Goal: Task Accomplishment & Management: Manage account settings

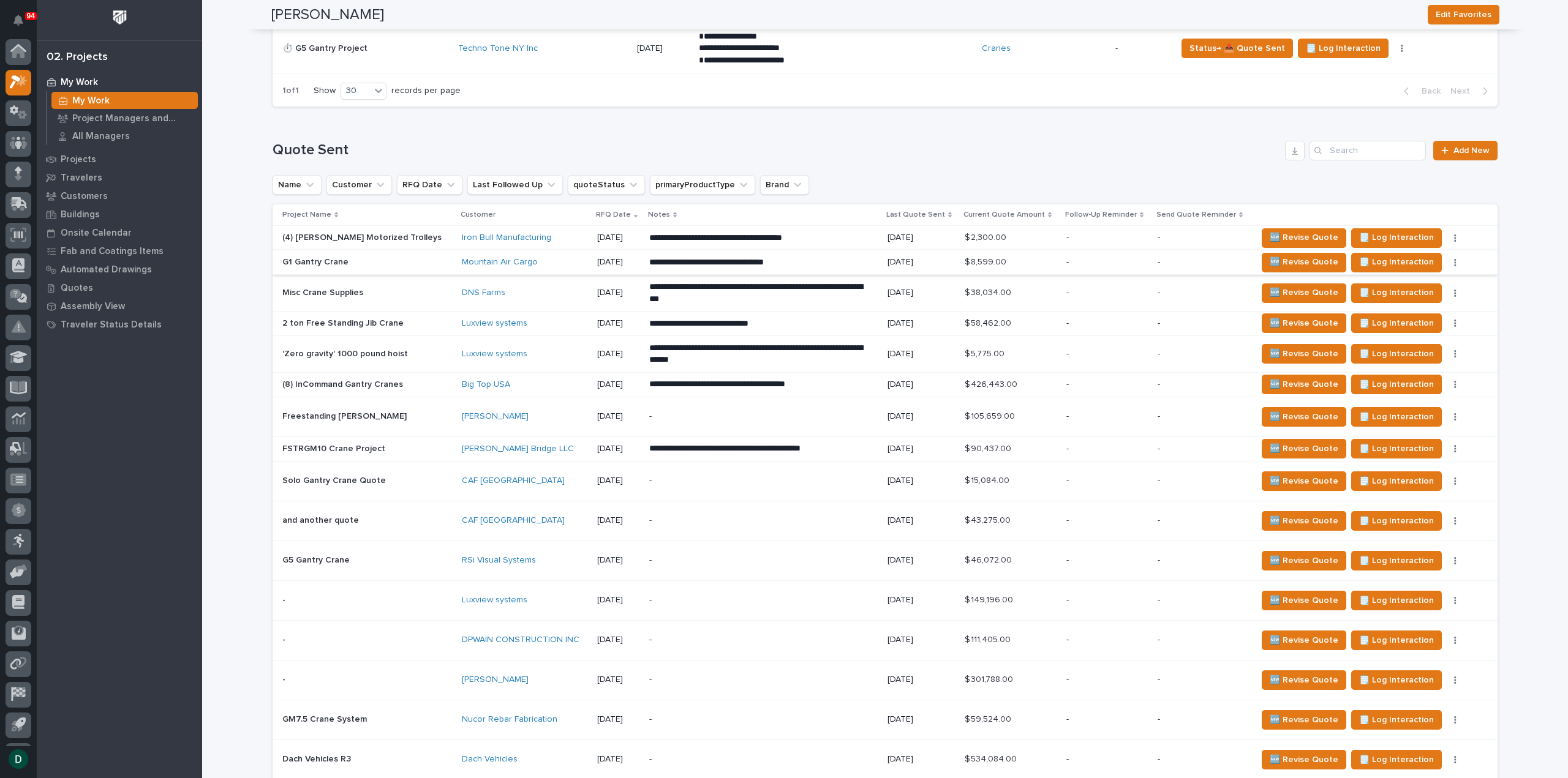
scroll to position [1592, 0]
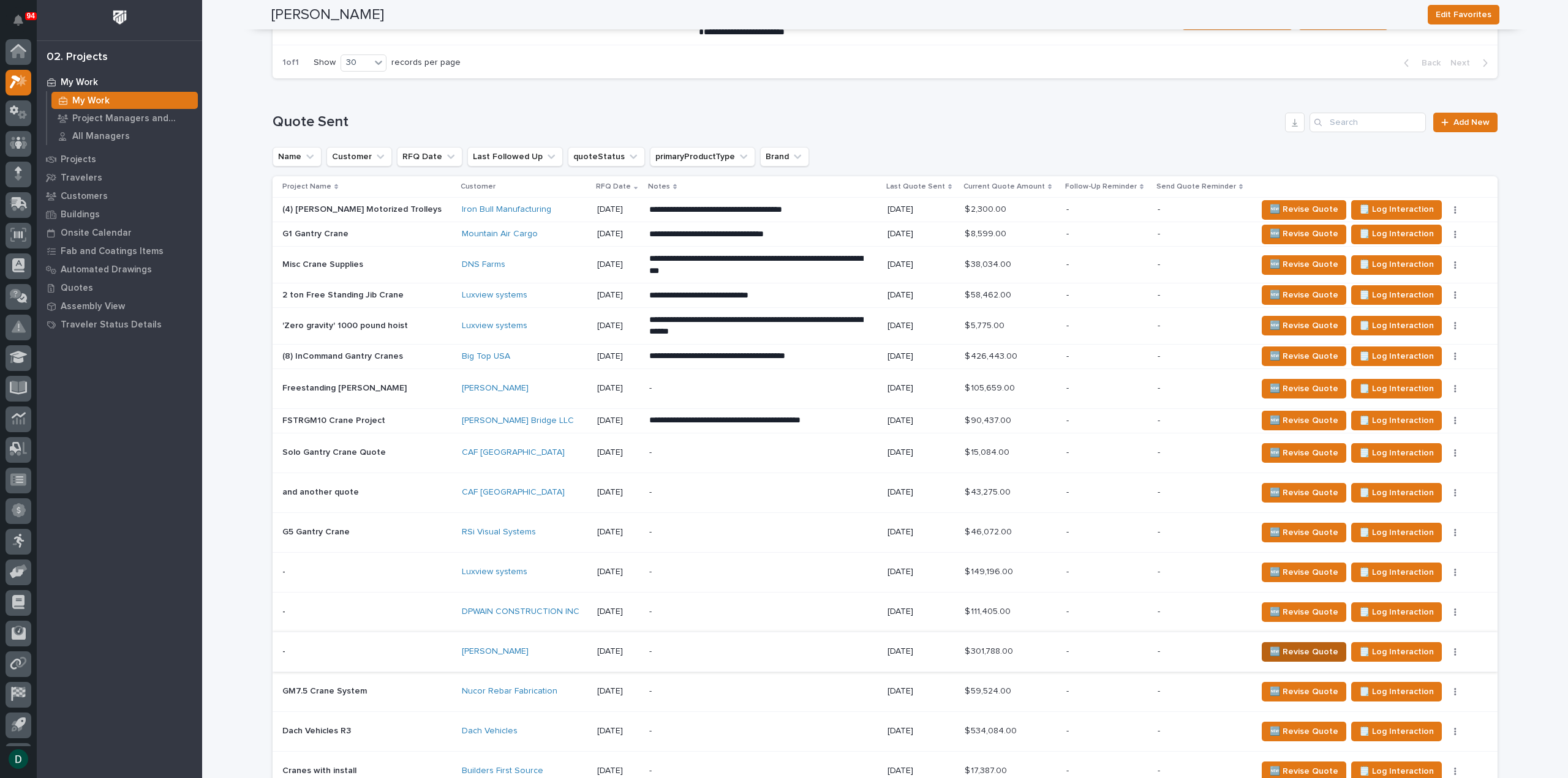
click at [1051, 643] on span "🆕 Revise Quote" at bounding box center [1303, 652] width 68 height 15
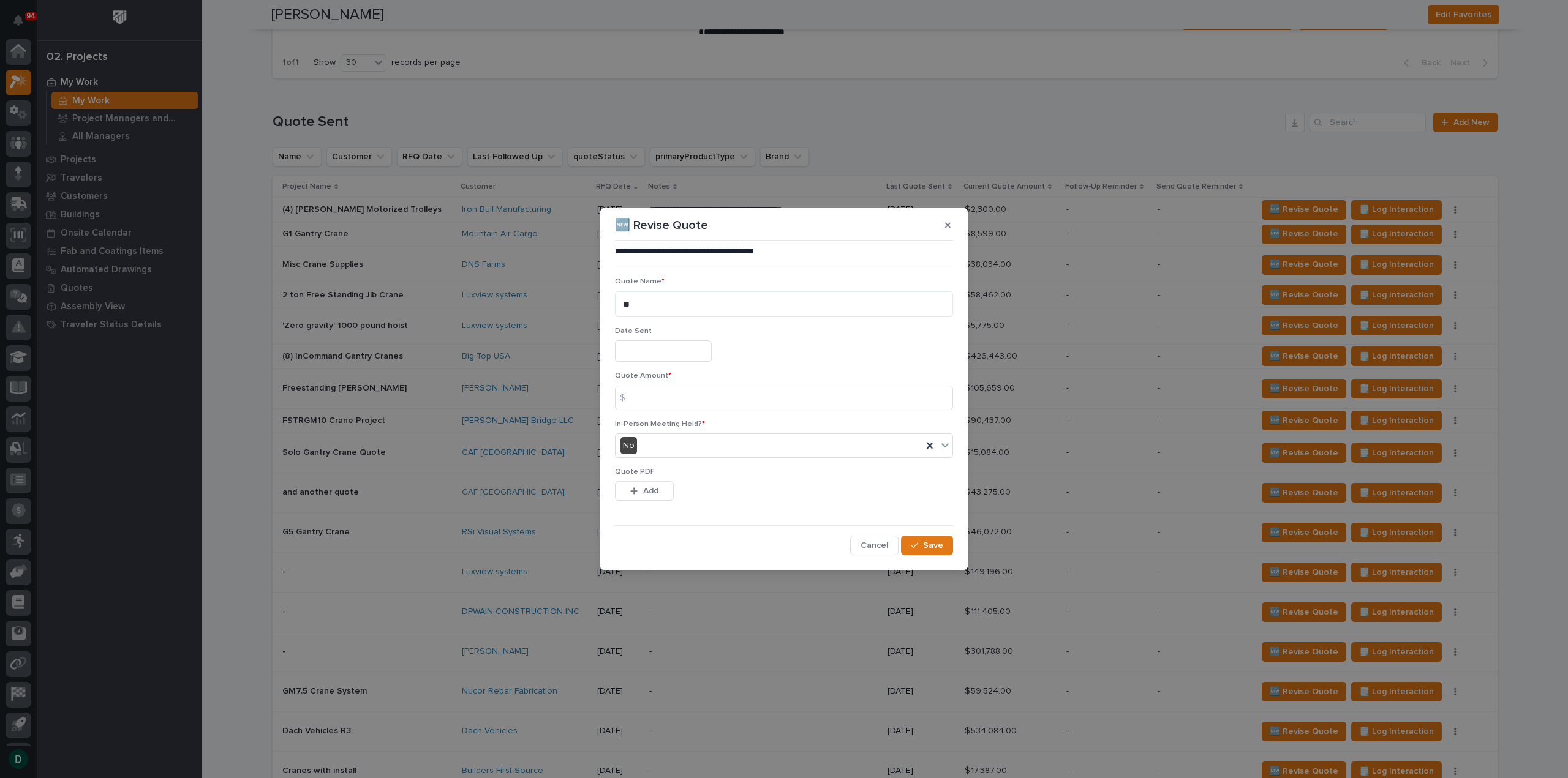
click at [676, 356] on input "text" at bounding box center [663, 352] width 96 height 22
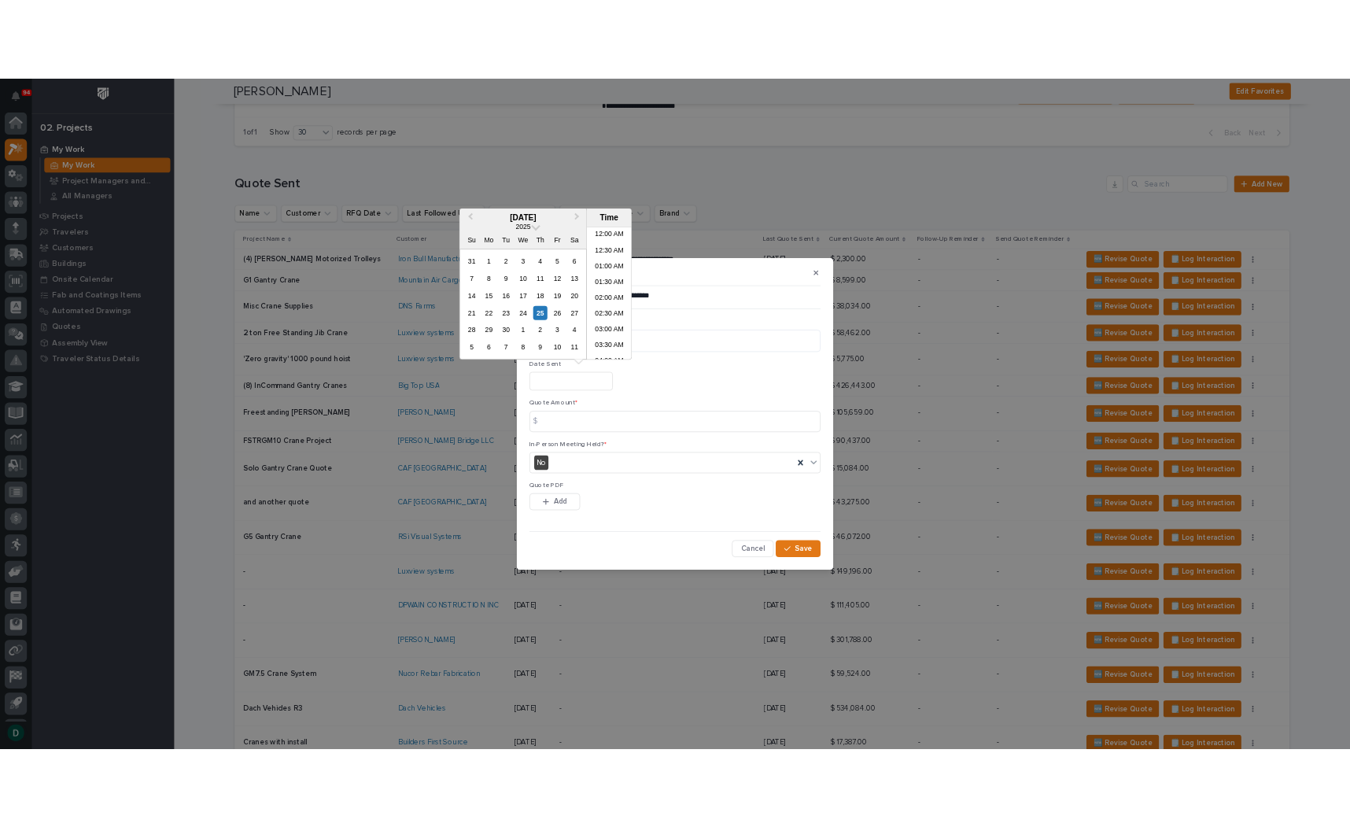
scroll to position [622, 0]
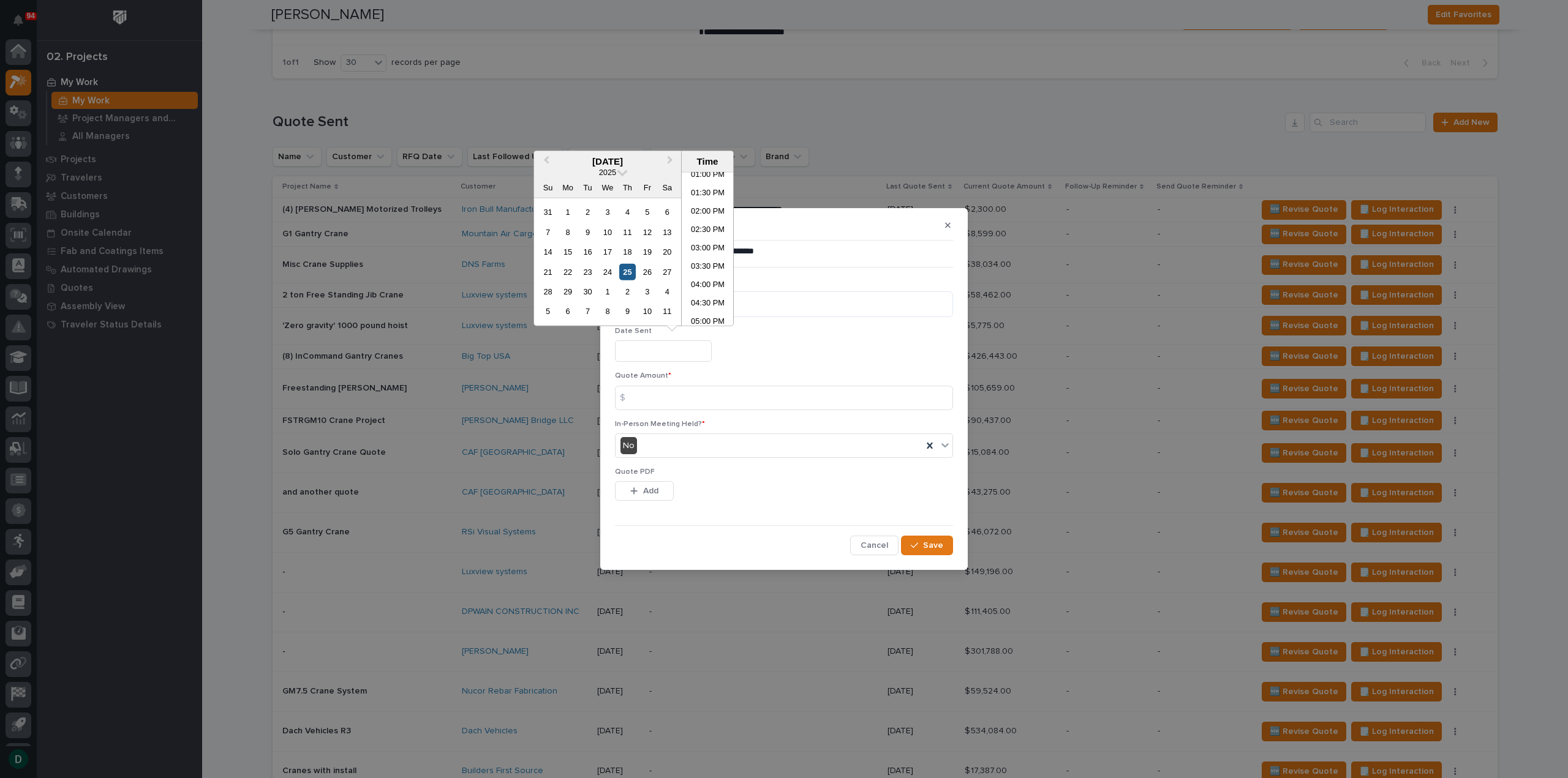
click at [631, 271] on div "25" at bounding box center [627, 271] width 16 height 16
type input "**********"
click at [658, 401] on input at bounding box center [784, 398] width 338 height 24
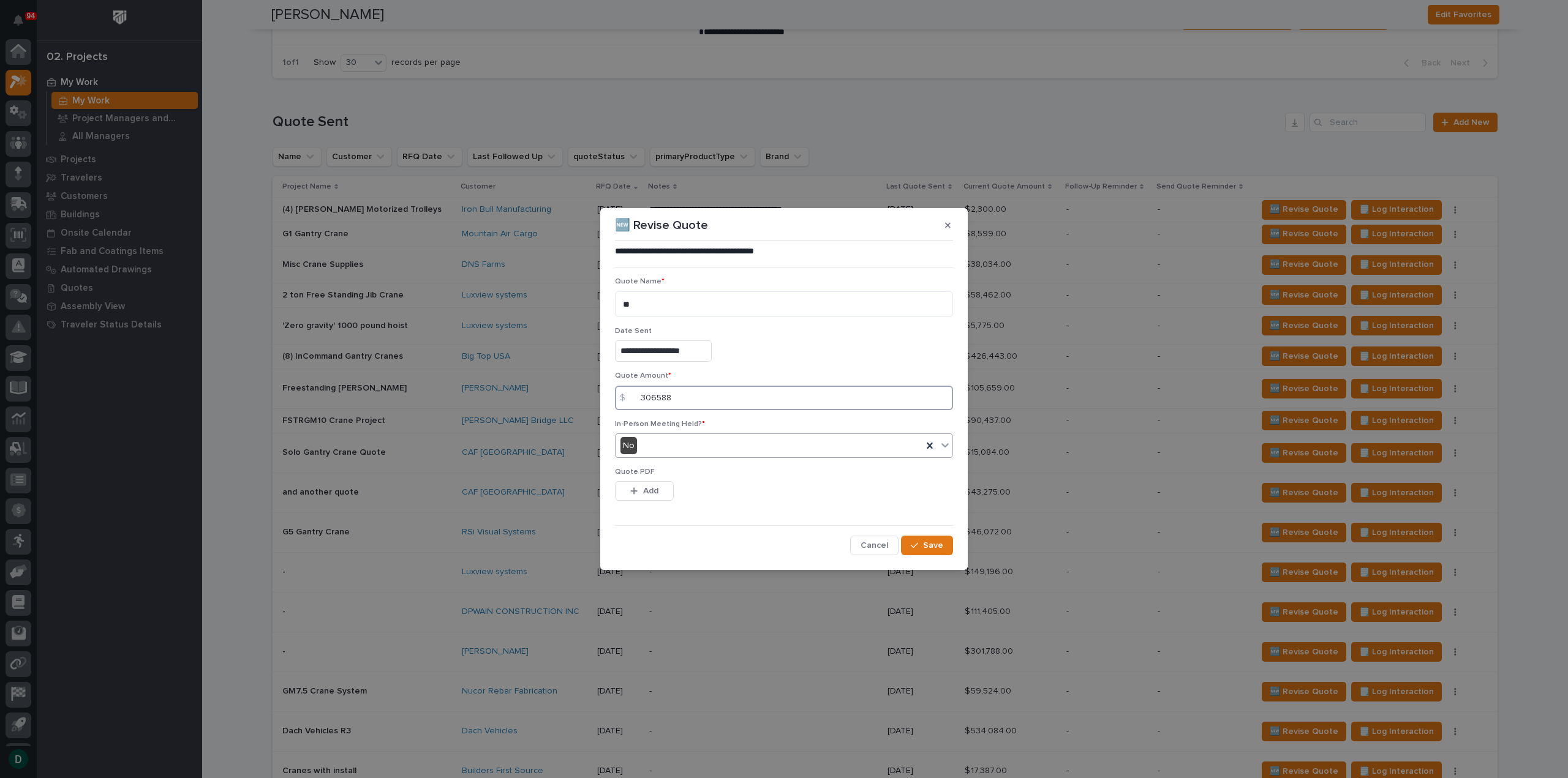
type input "306588"
click at [742, 450] on div "No" at bounding box center [769, 446] width 307 height 20
click at [698, 490] on div "No" at bounding box center [784, 491] width 337 height 22
click at [635, 493] on icon "button" at bounding box center [633, 491] width 7 height 9
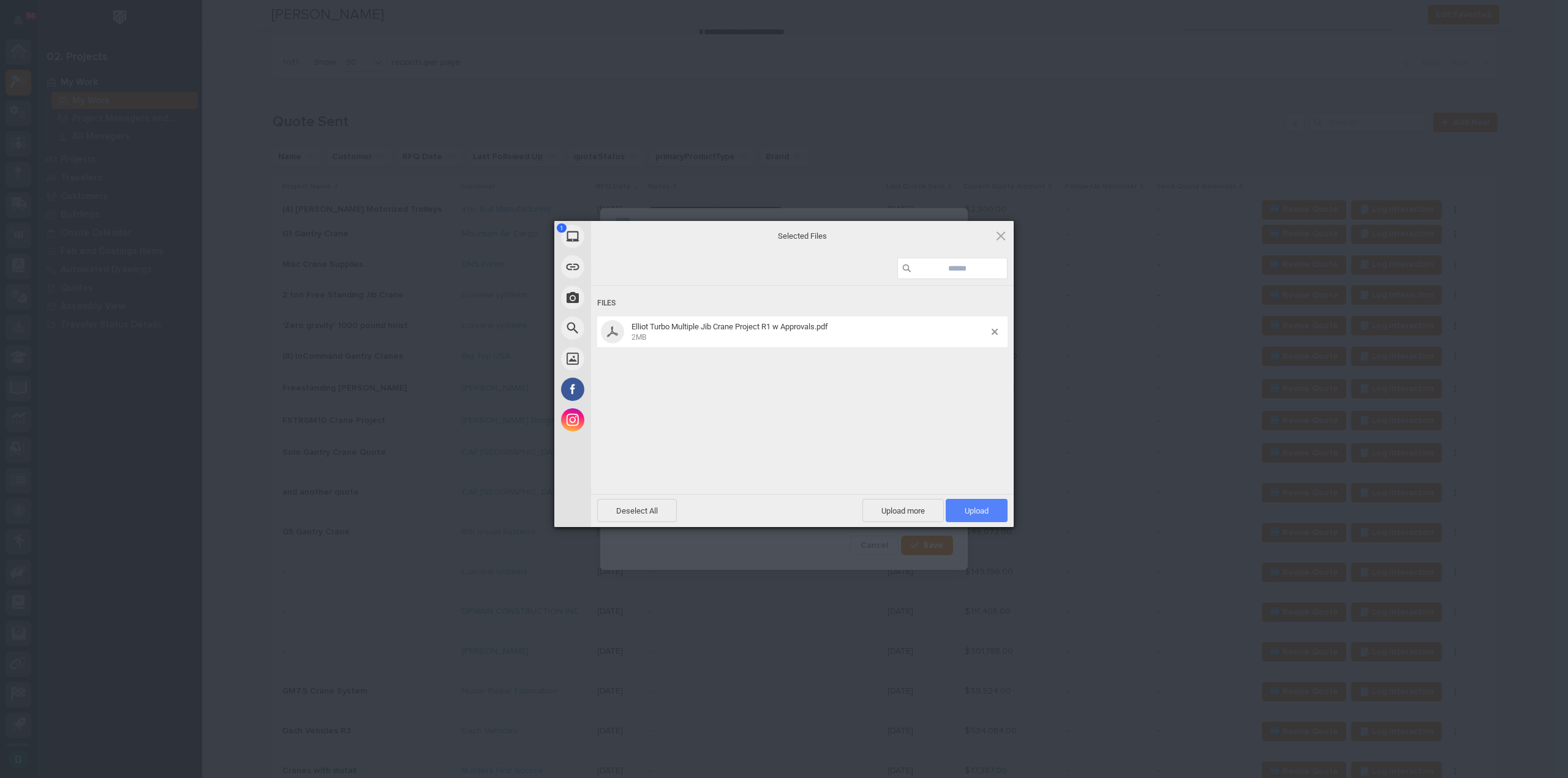
click at [976, 512] on span "Upload 1" at bounding box center [976, 511] width 24 height 9
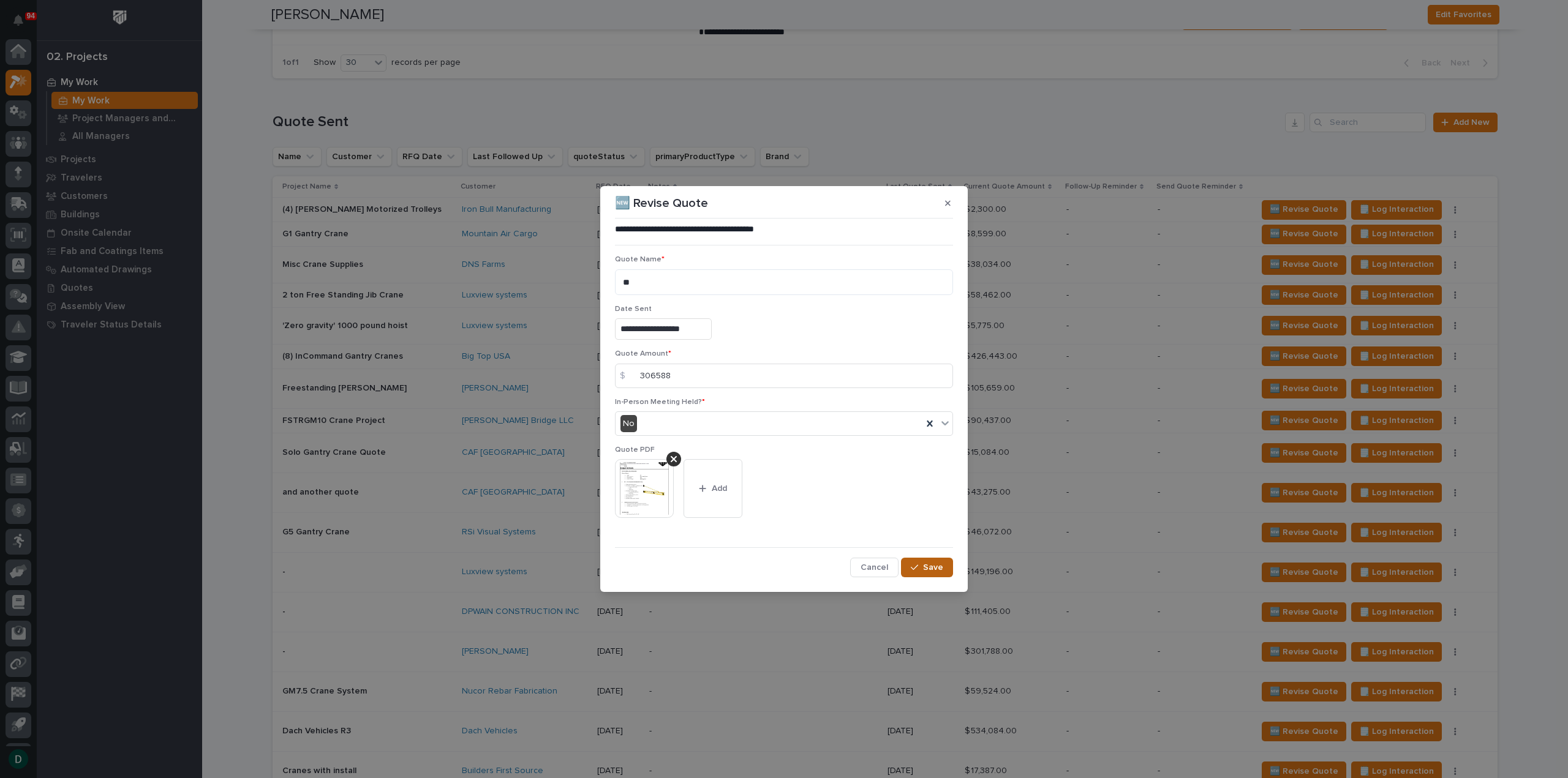
click at [926, 565] on span "Save" at bounding box center [933, 567] width 20 height 11
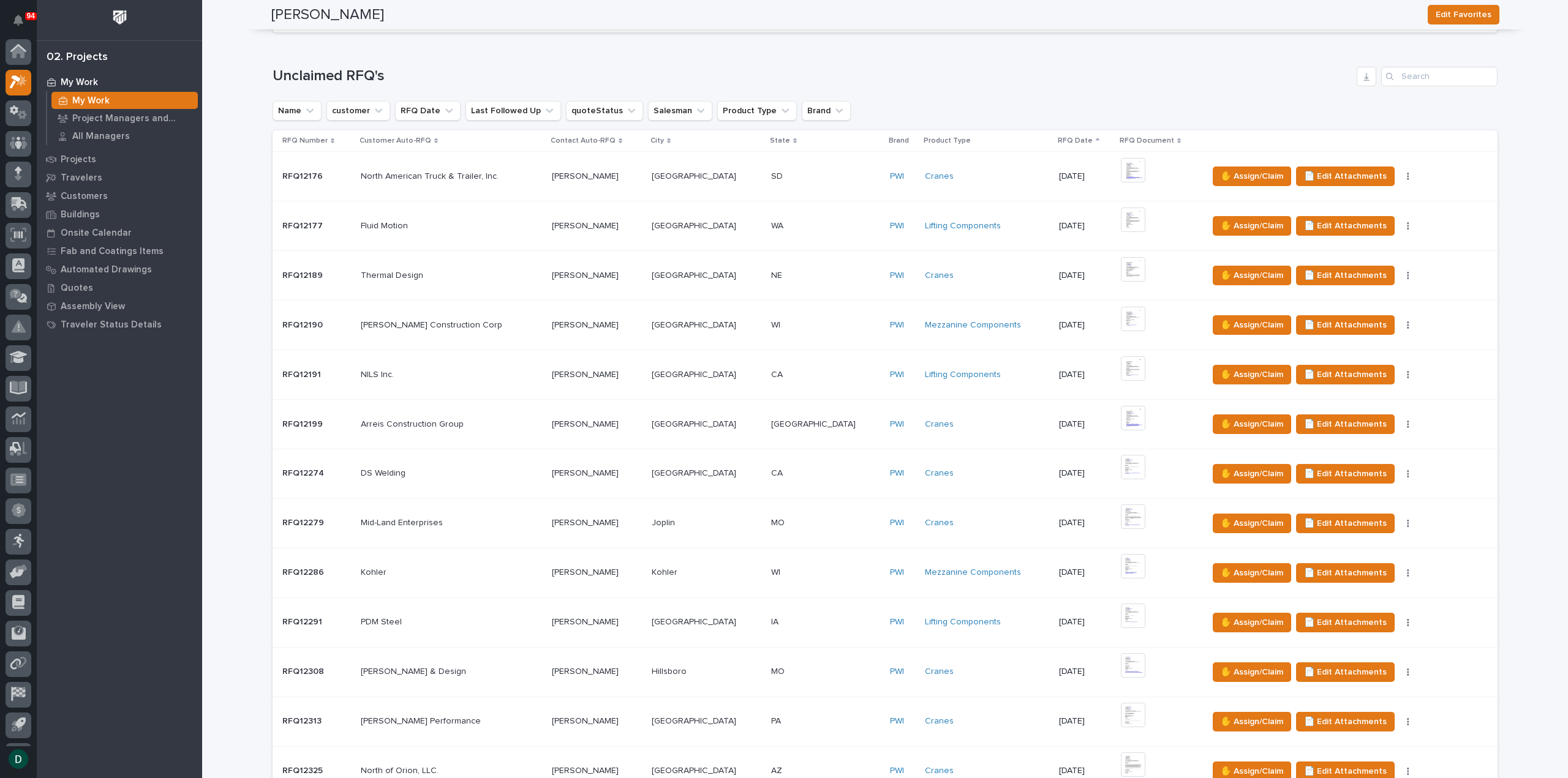
scroll to position [980, 0]
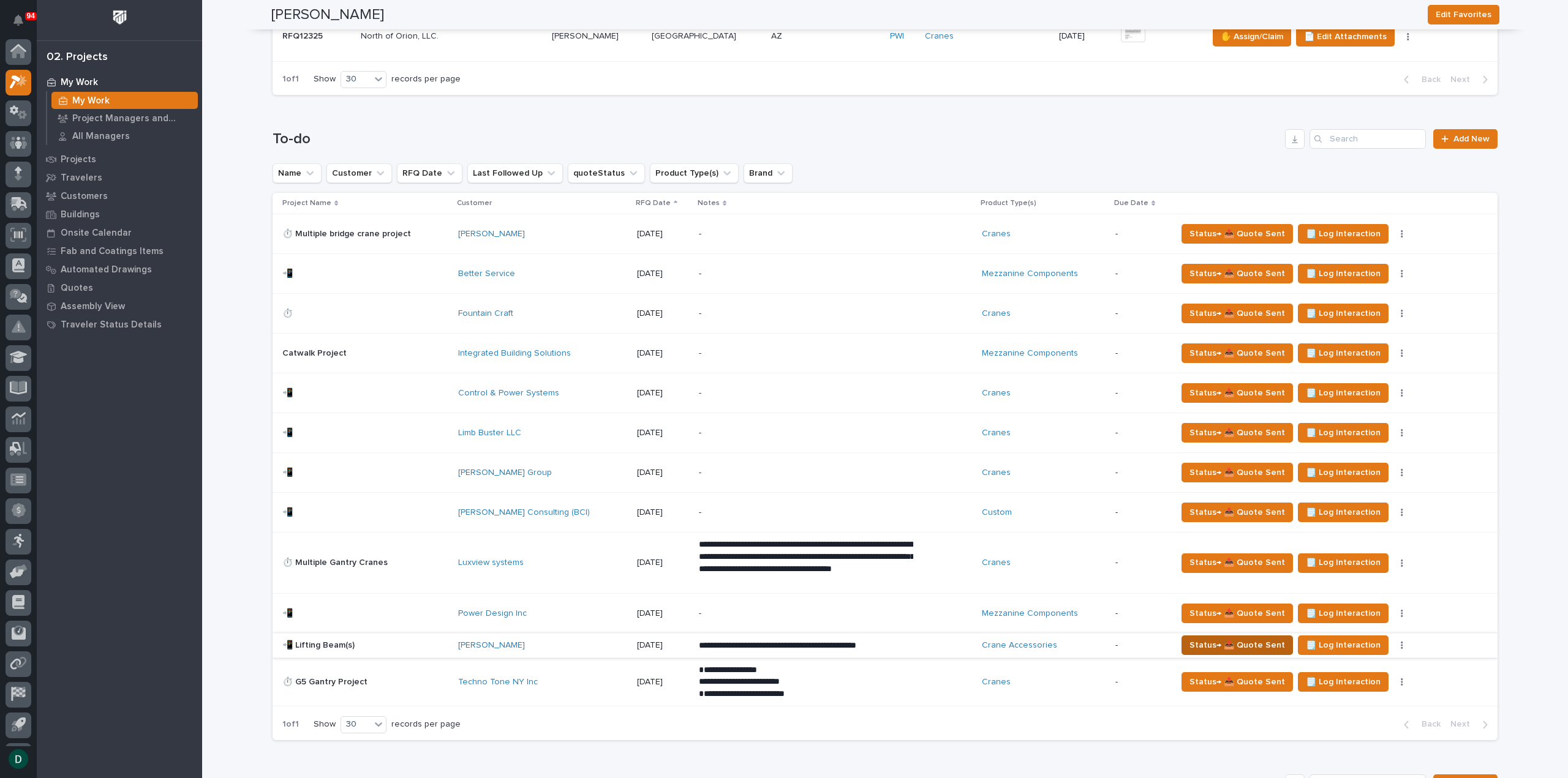
click at [1051, 638] on span "Status→ 📤 Quote Sent" at bounding box center [1237, 645] width 96 height 15
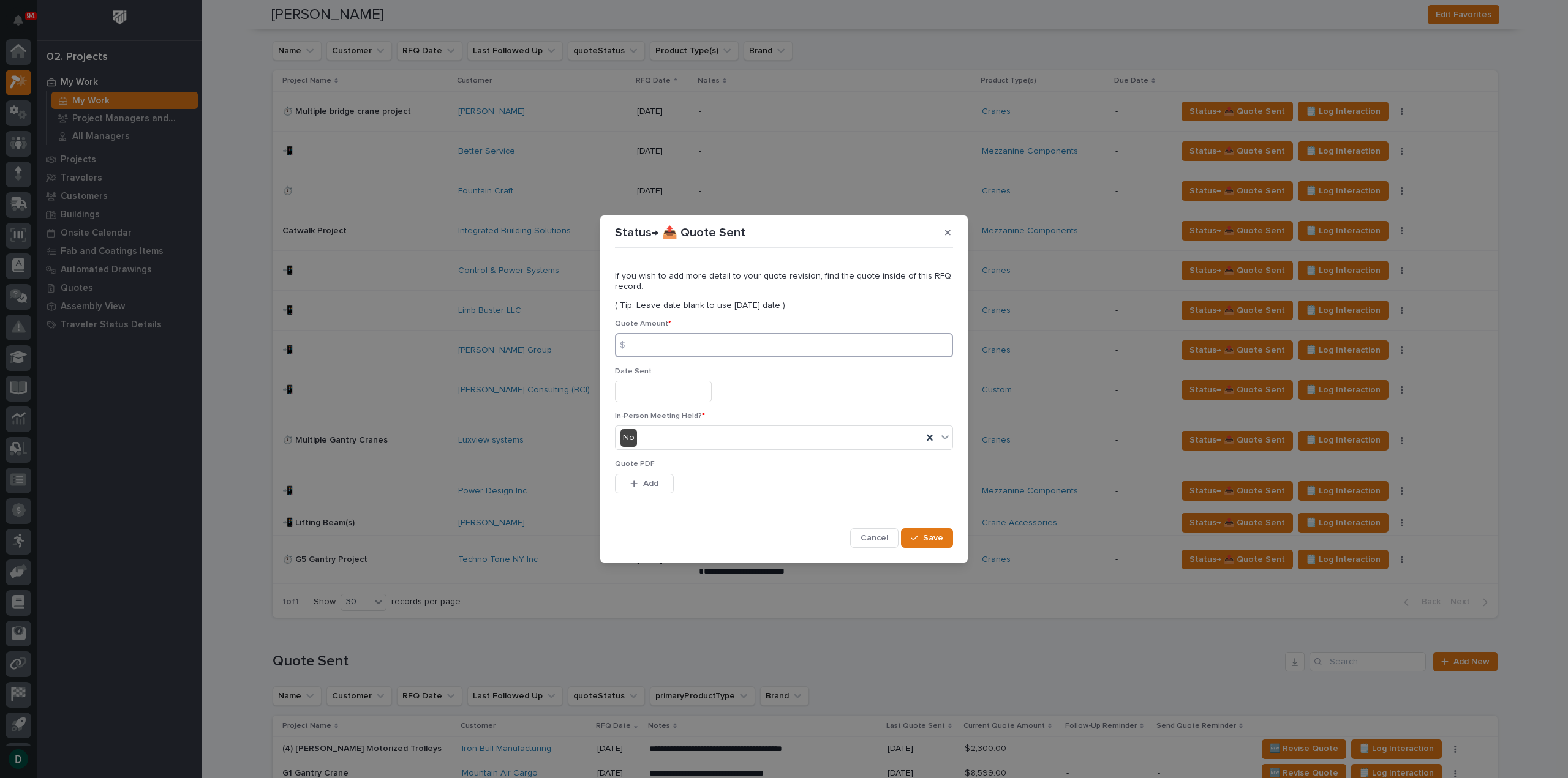
click at [686, 349] on input at bounding box center [784, 345] width 338 height 24
type input "1964"
click at [671, 398] on input "text" at bounding box center [663, 391] width 96 height 22
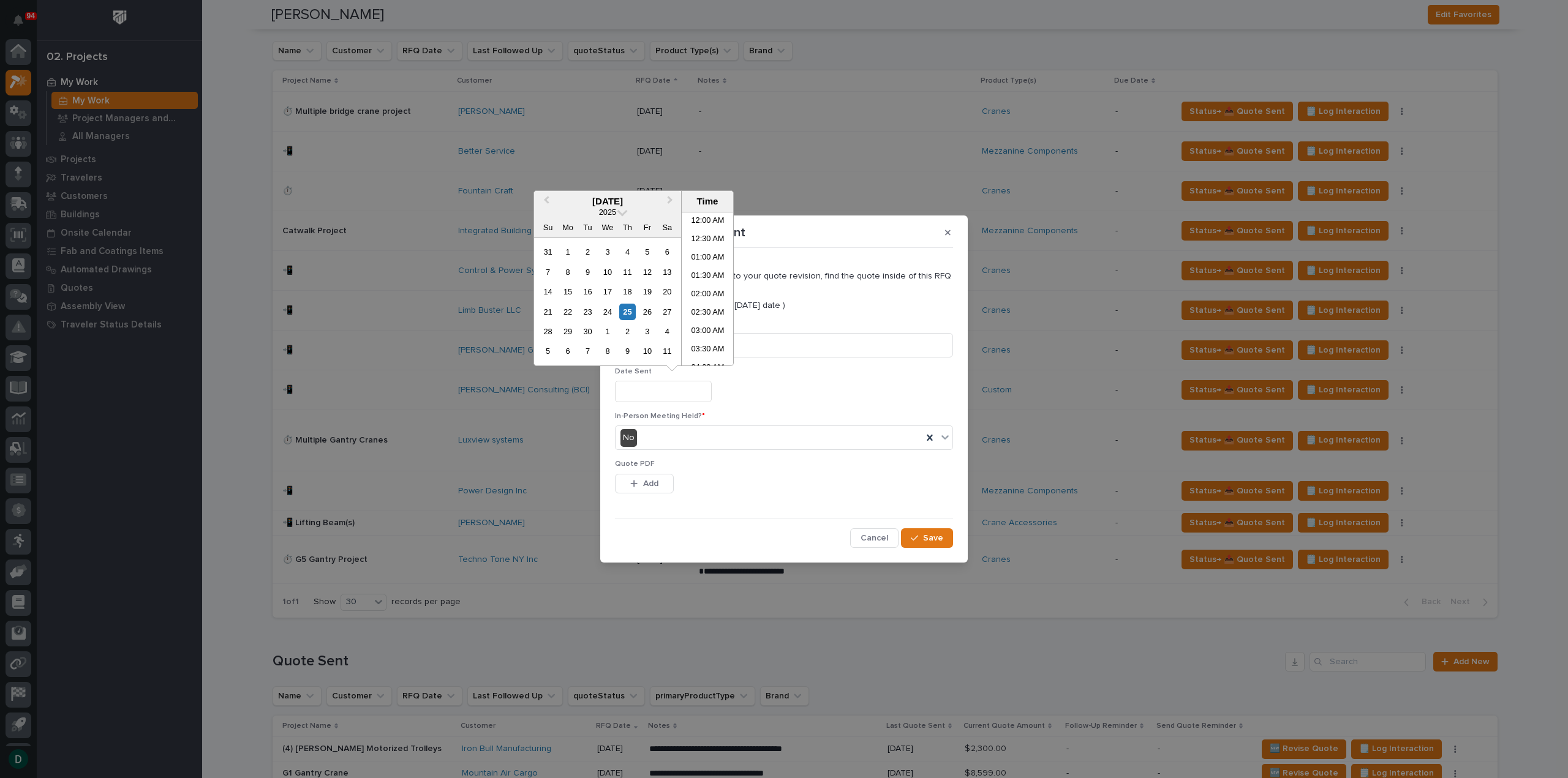
scroll to position [502, 0]
click at [625, 308] on div "25" at bounding box center [627, 311] width 16 height 16
type input "**********"
click at [655, 483] on span "Add" at bounding box center [651, 484] width 16 height 11
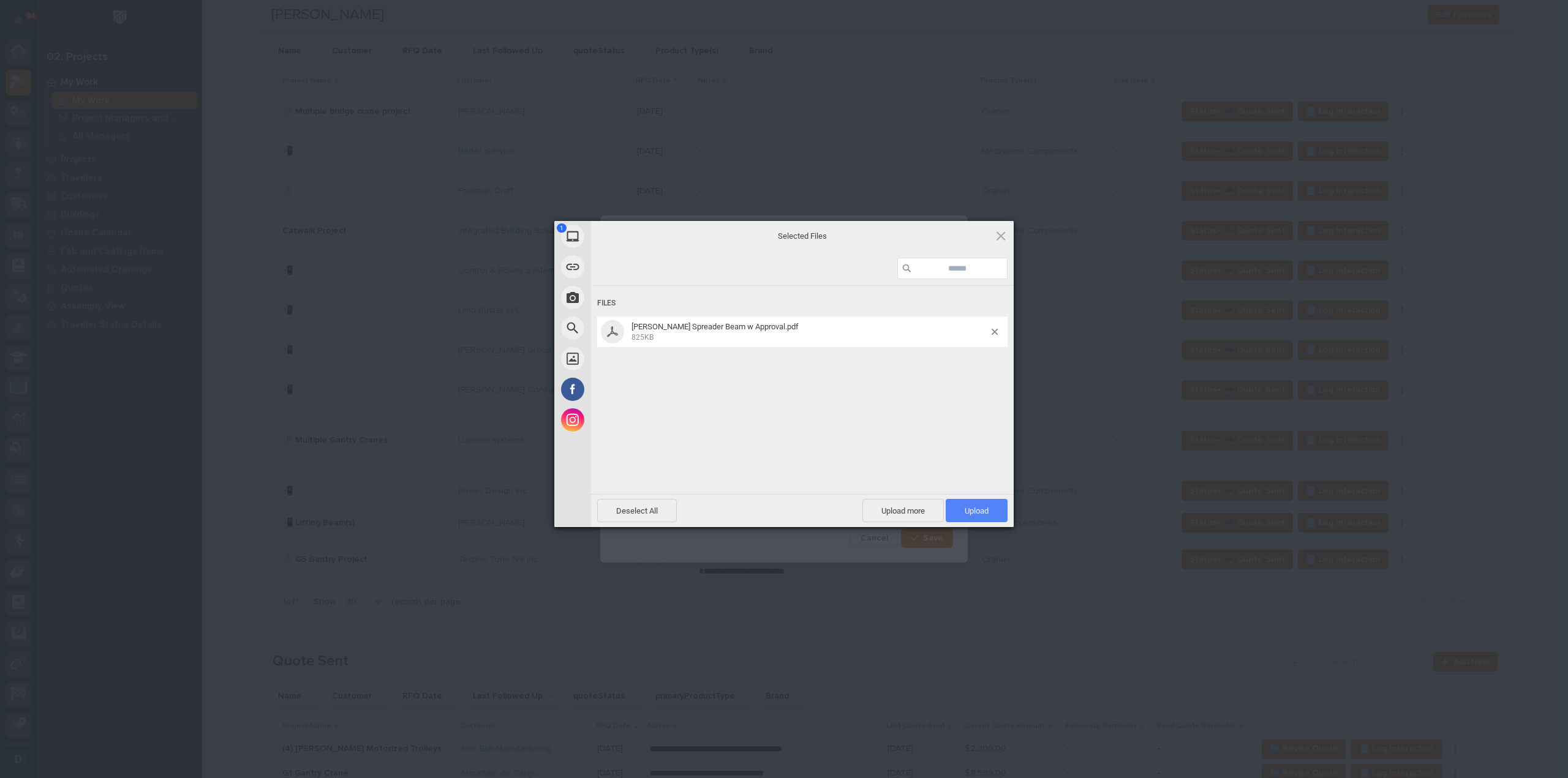
click at [977, 513] on span "Upload 1" at bounding box center [976, 511] width 24 height 9
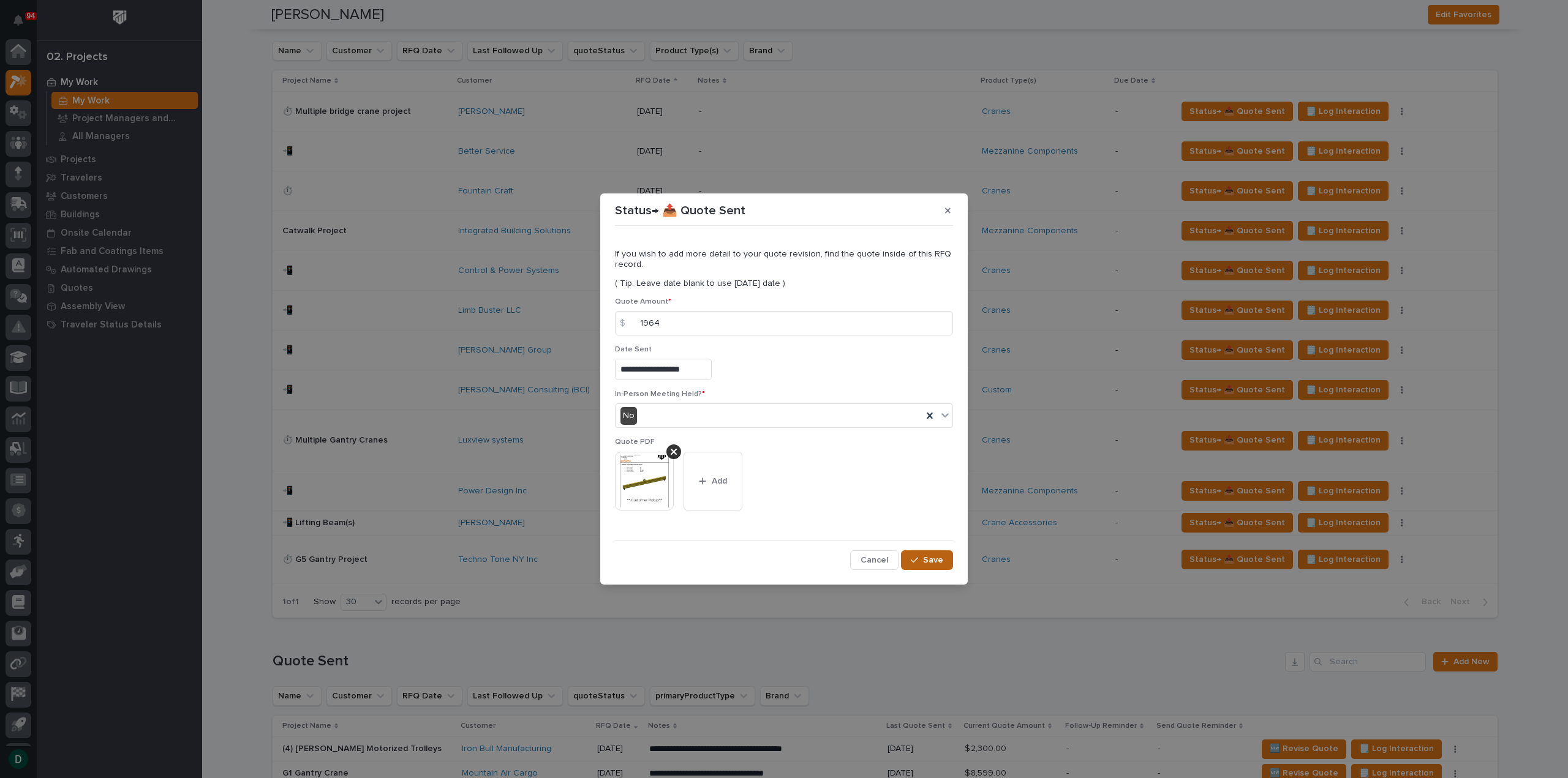
click at [921, 557] on div "button" at bounding box center [917, 560] width 12 height 9
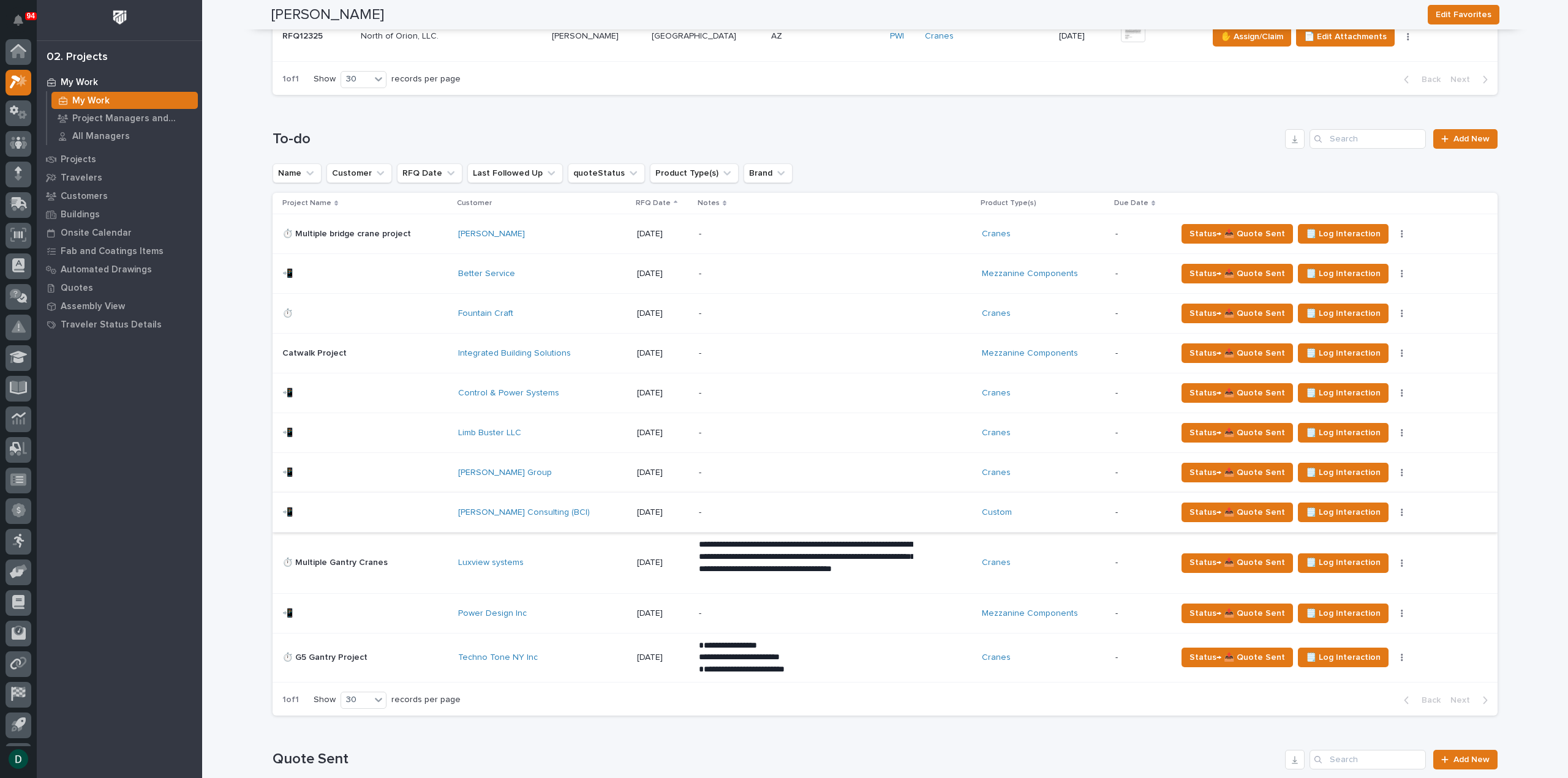
scroll to position [1470, 0]
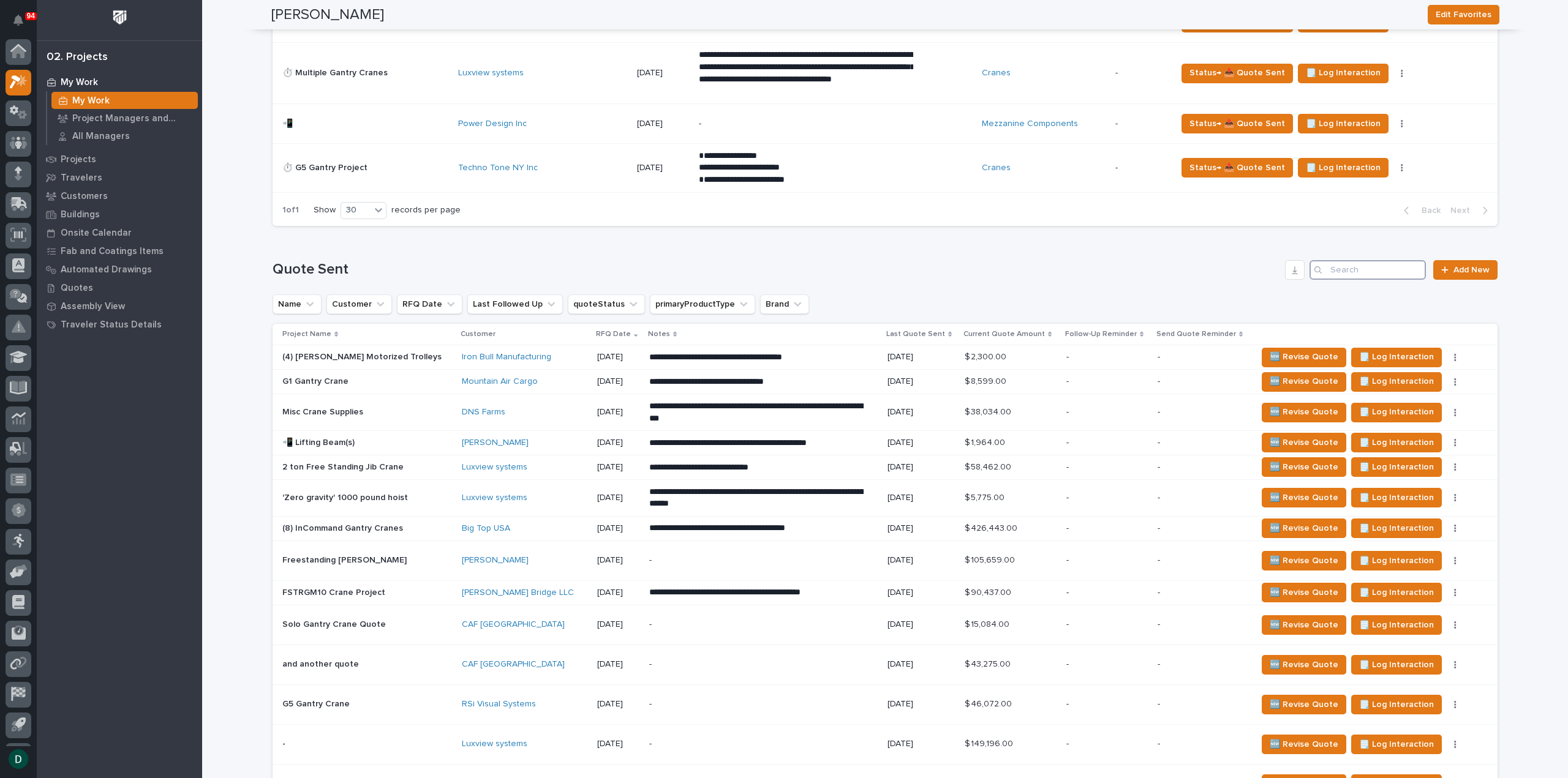
click at [1051, 268] on input "Search" at bounding box center [1367, 269] width 117 height 19
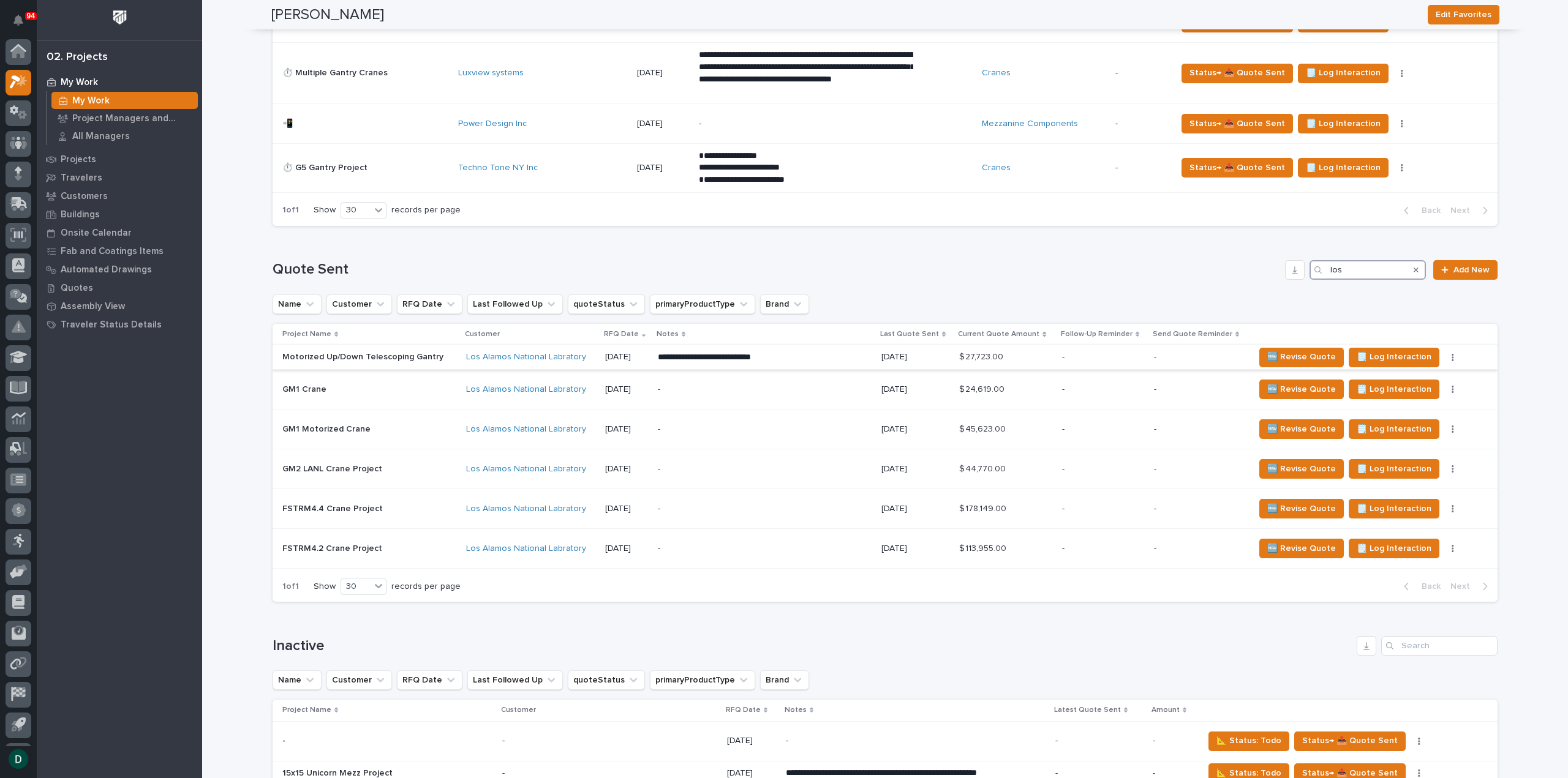
type input "los"
click at [1051, 353] on button "button" at bounding box center [1453, 357] width 17 height 9
click at [1051, 435] on span "📝 Edit Description" at bounding box center [1391, 440] width 74 height 15
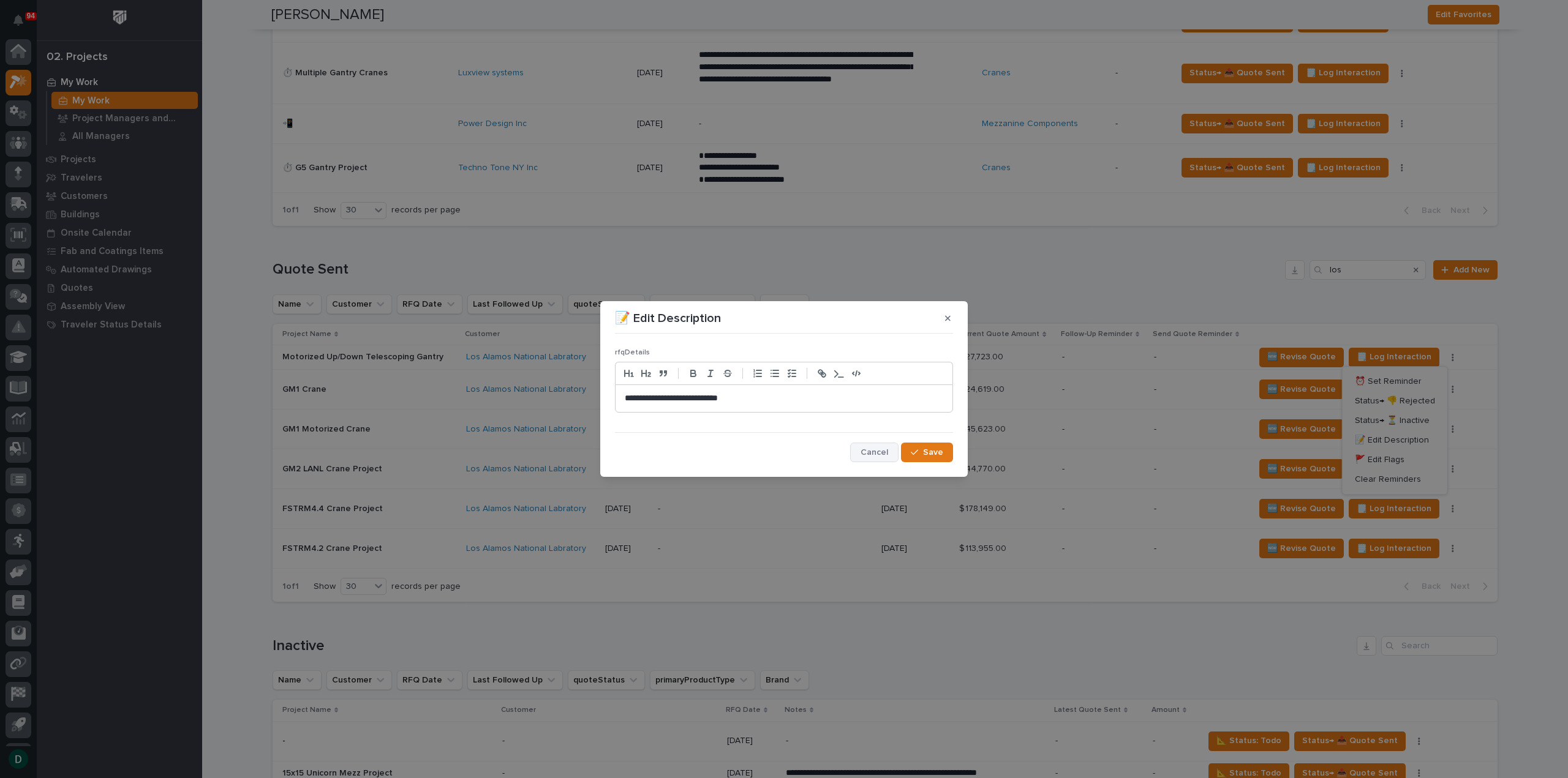
click at [875, 454] on span "Cancel" at bounding box center [874, 452] width 27 height 11
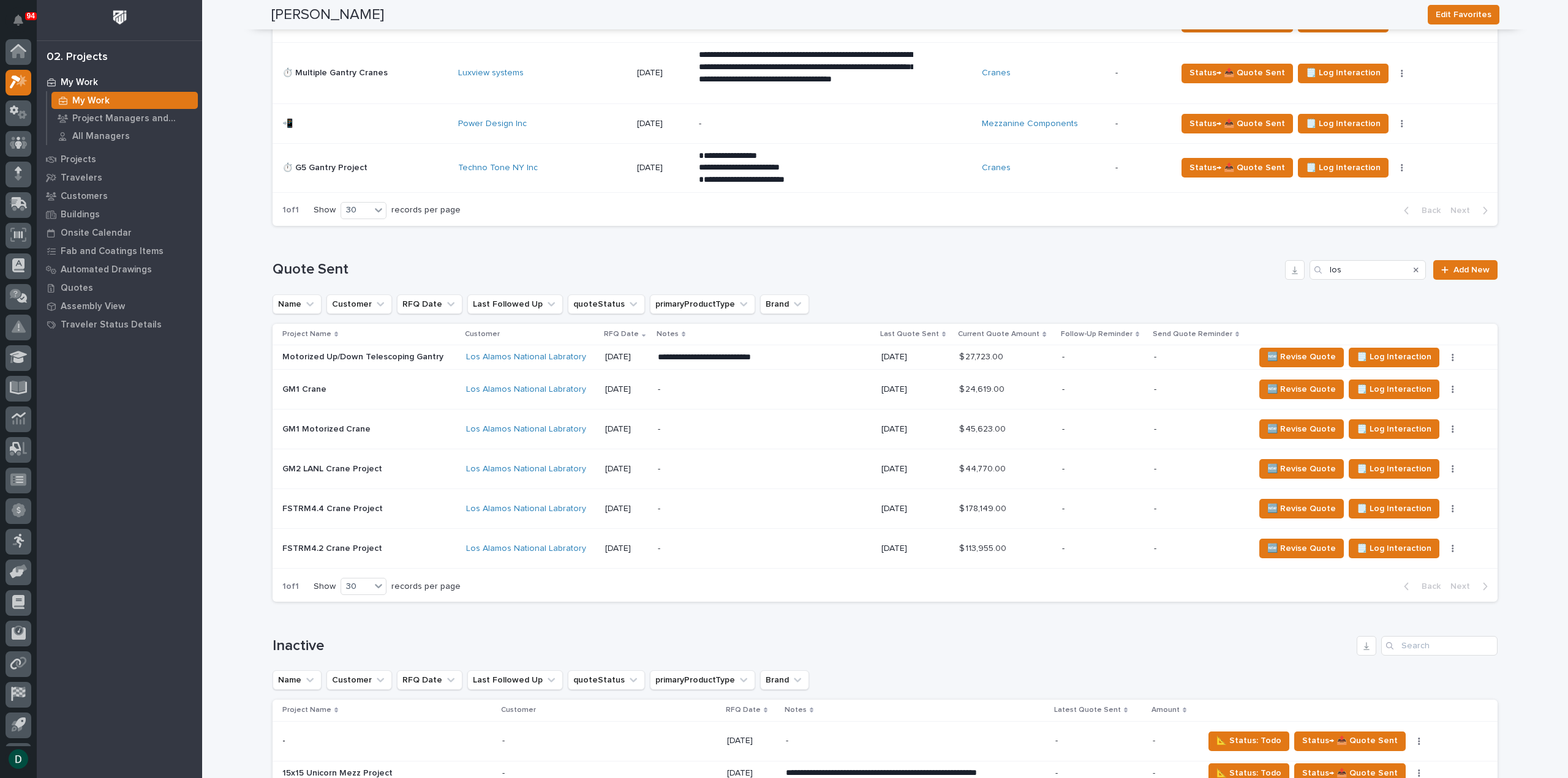
click at [440, 352] on p at bounding box center [369, 356] width 174 height 10
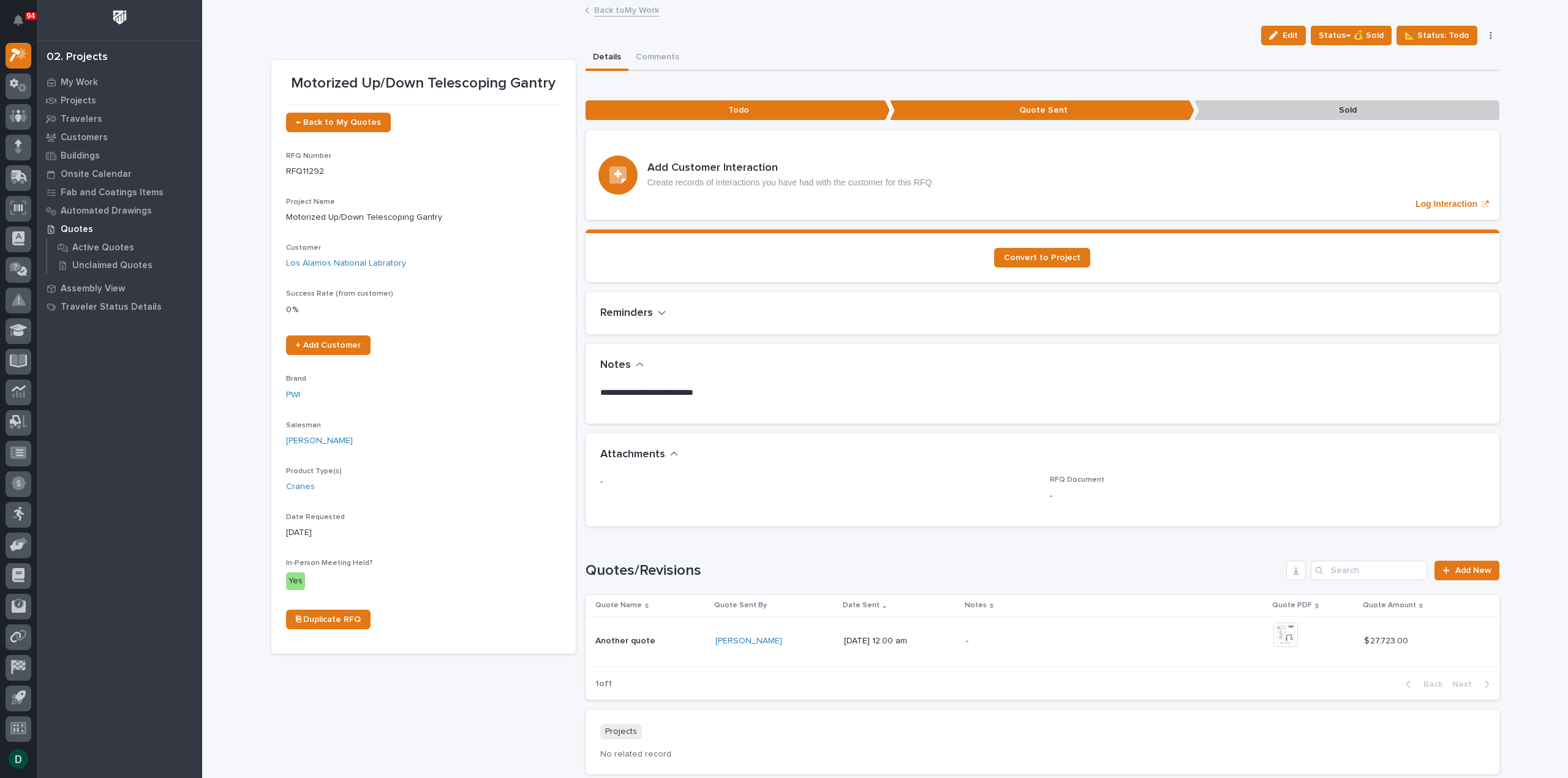
scroll to position [61, 0]
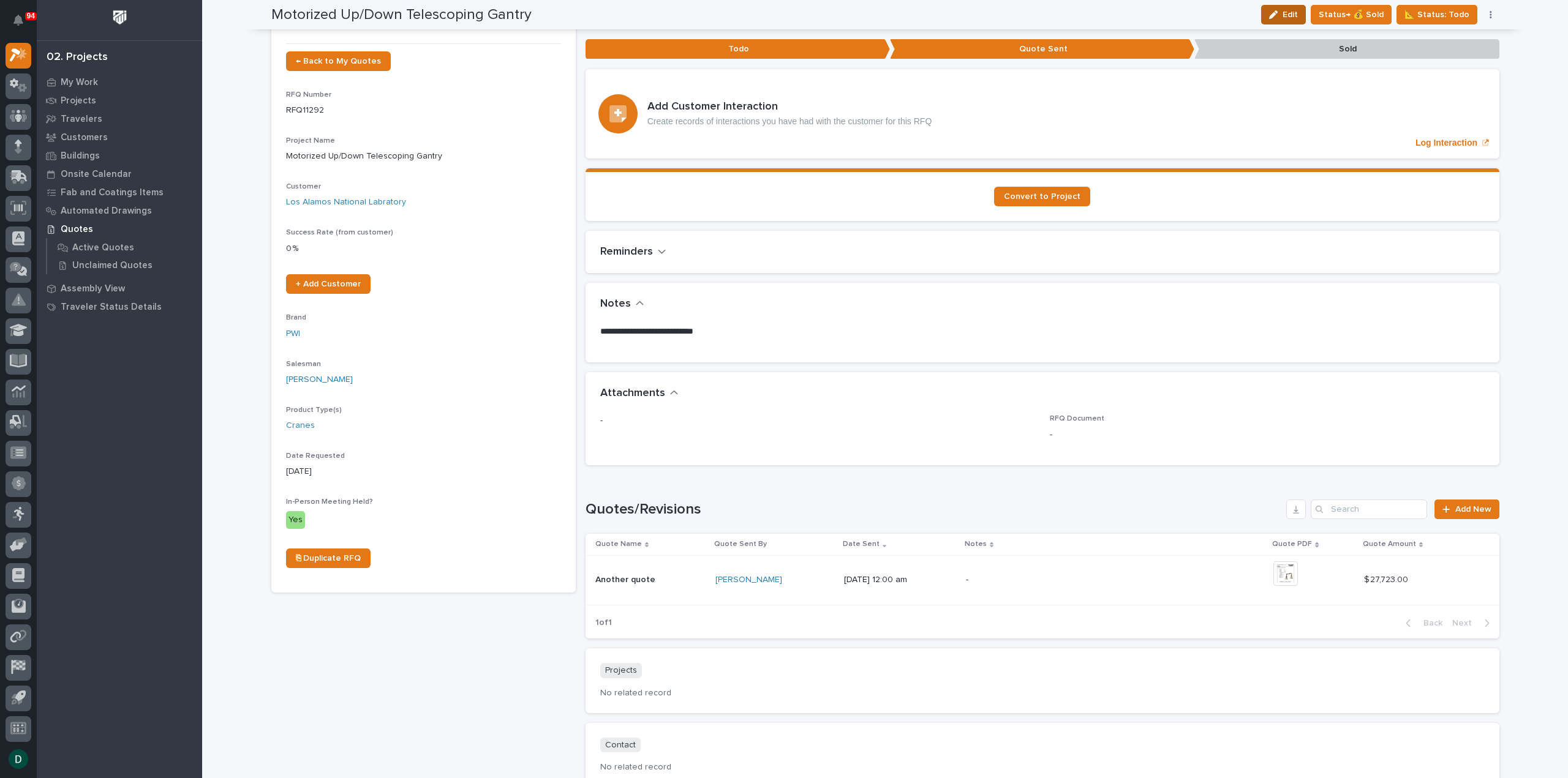
click at [1051, 8] on button "Edit" at bounding box center [1282, 14] width 44 height 19
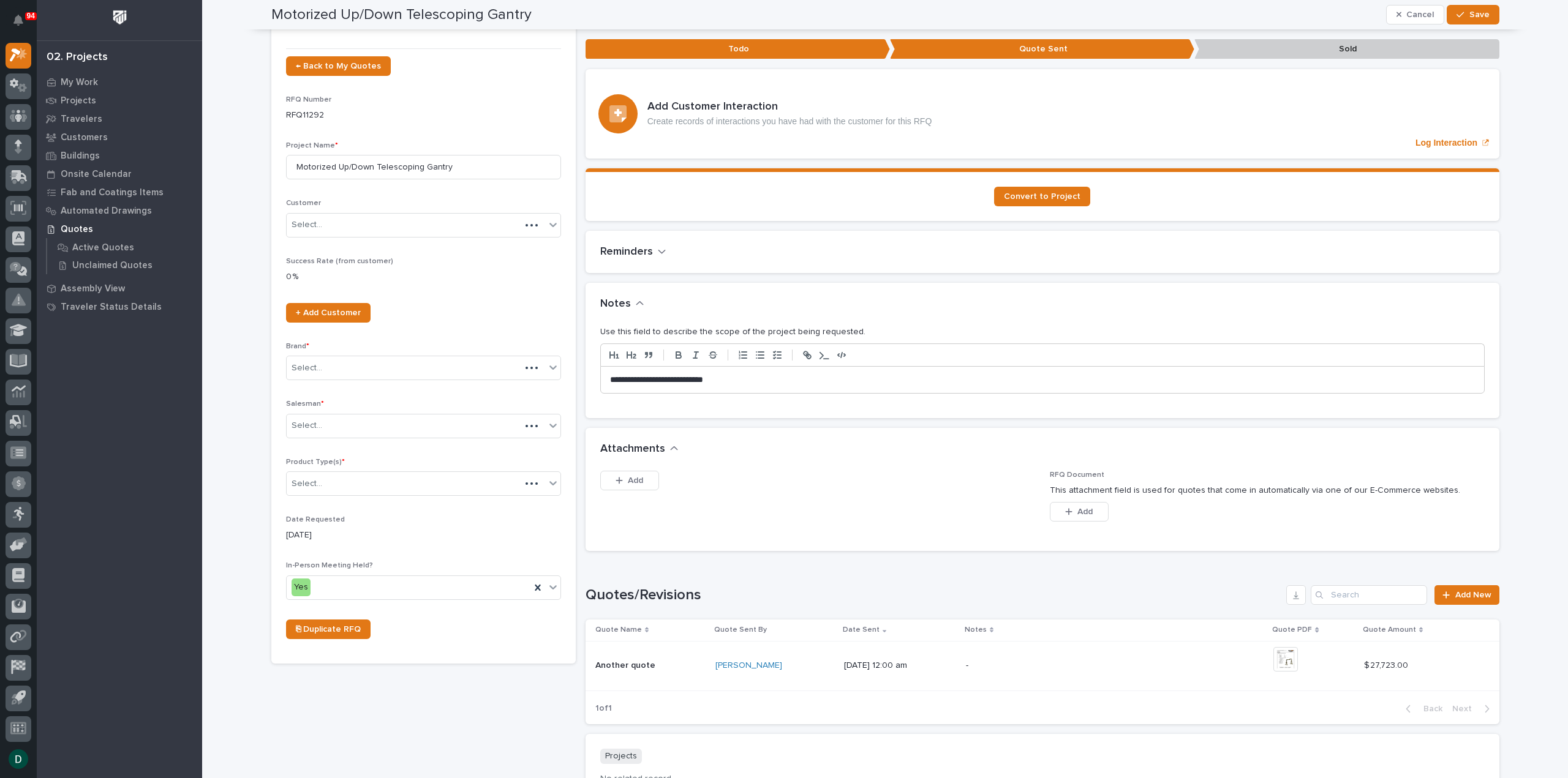
scroll to position [103, 0]
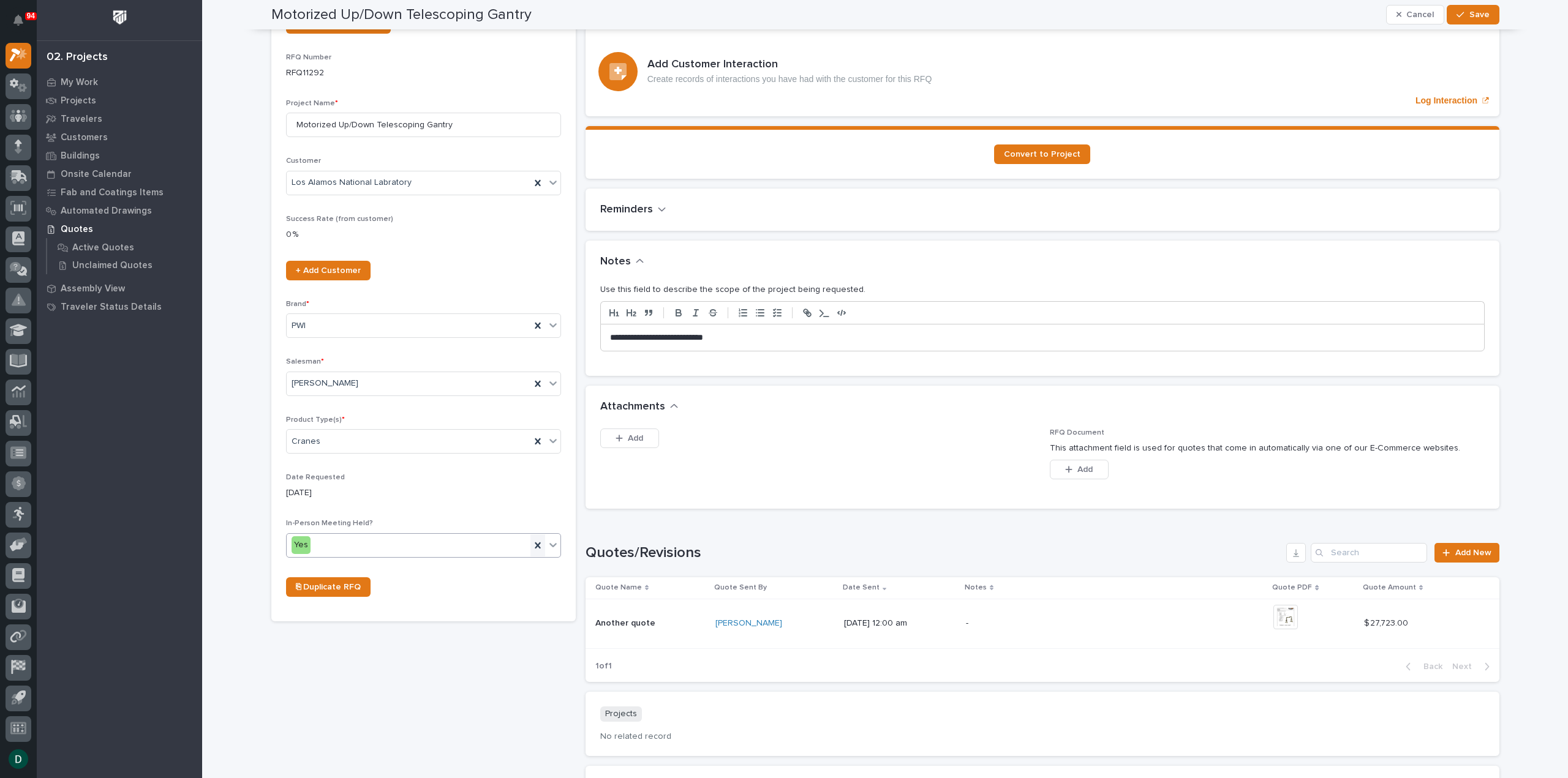
click at [531, 544] on icon at bounding box center [538, 545] width 12 height 12
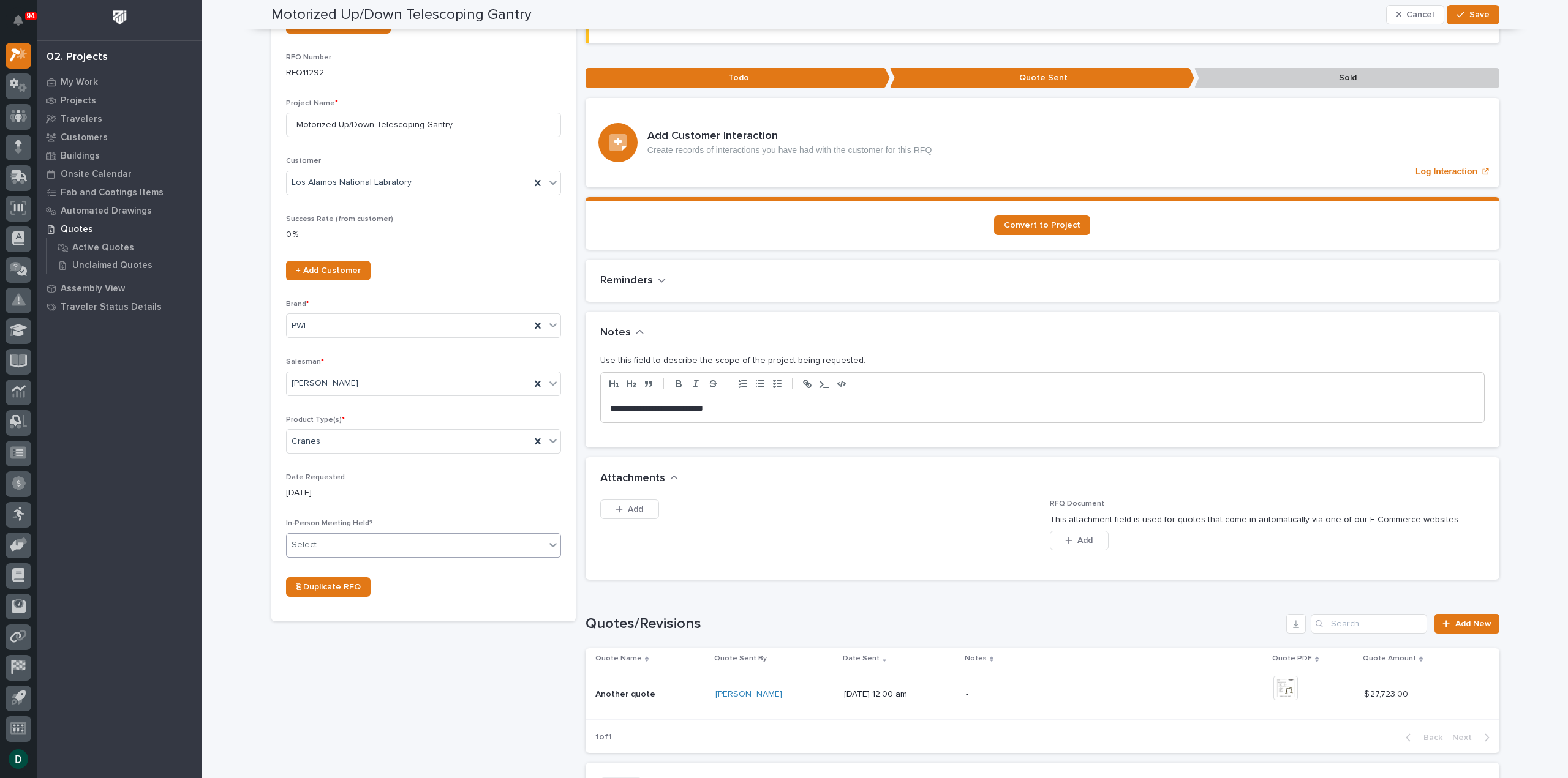
scroll to position [139, 0]
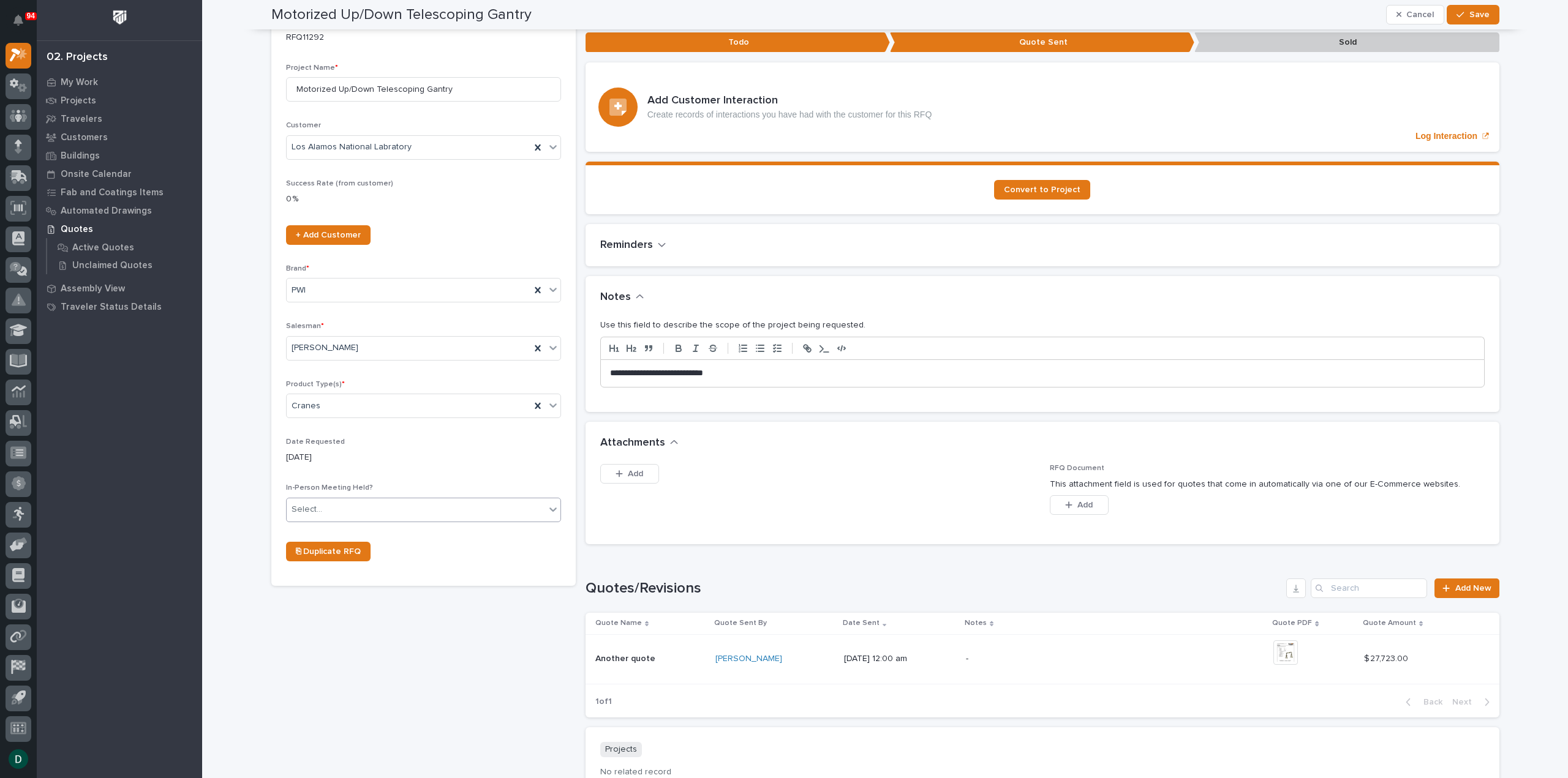
click at [461, 510] on div "Select..." at bounding box center [416, 510] width 258 height 20
click at [381, 547] on div "No" at bounding box center [419, 552] width 274 height 22
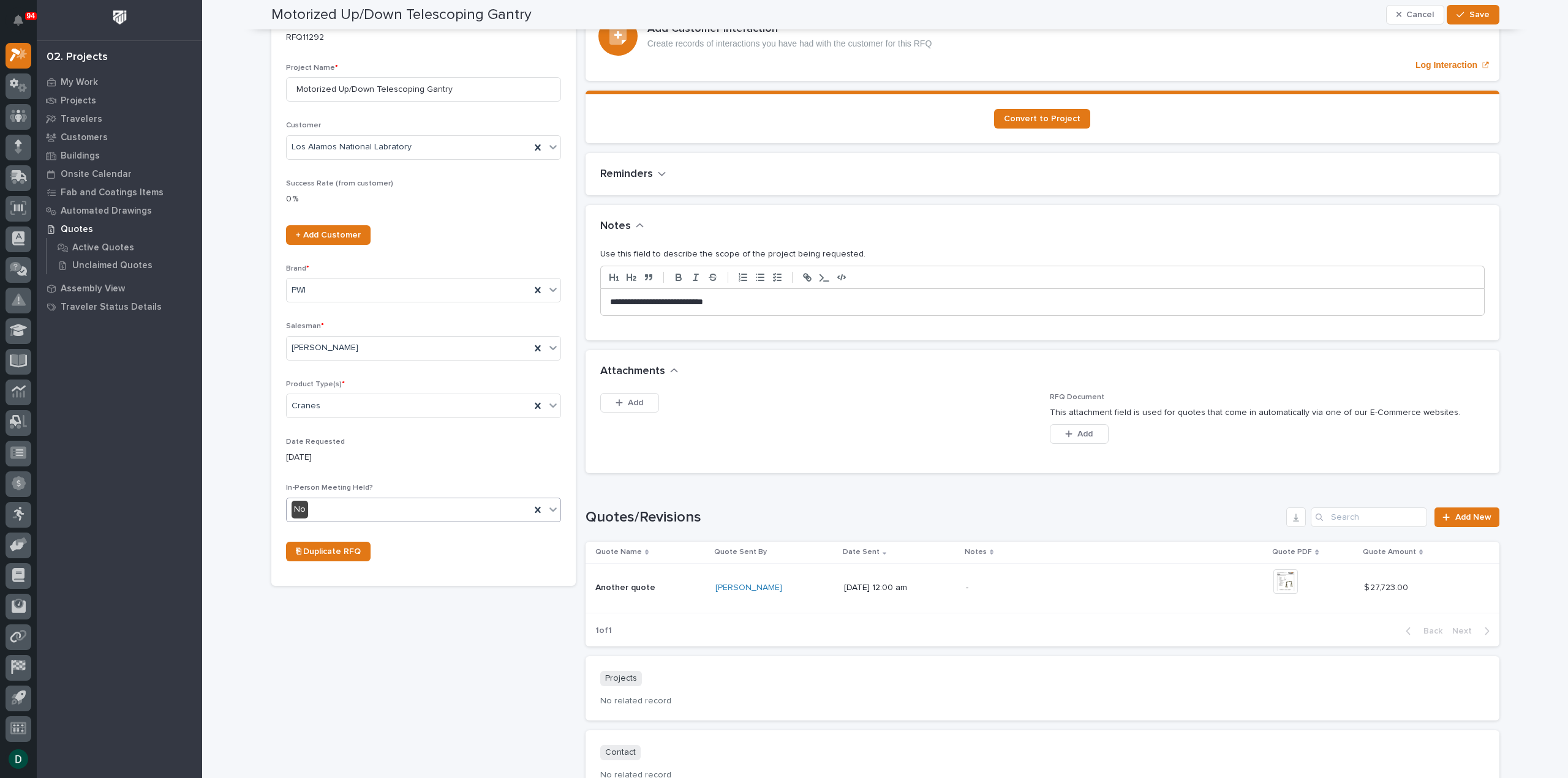
scroll to position [103, 0]
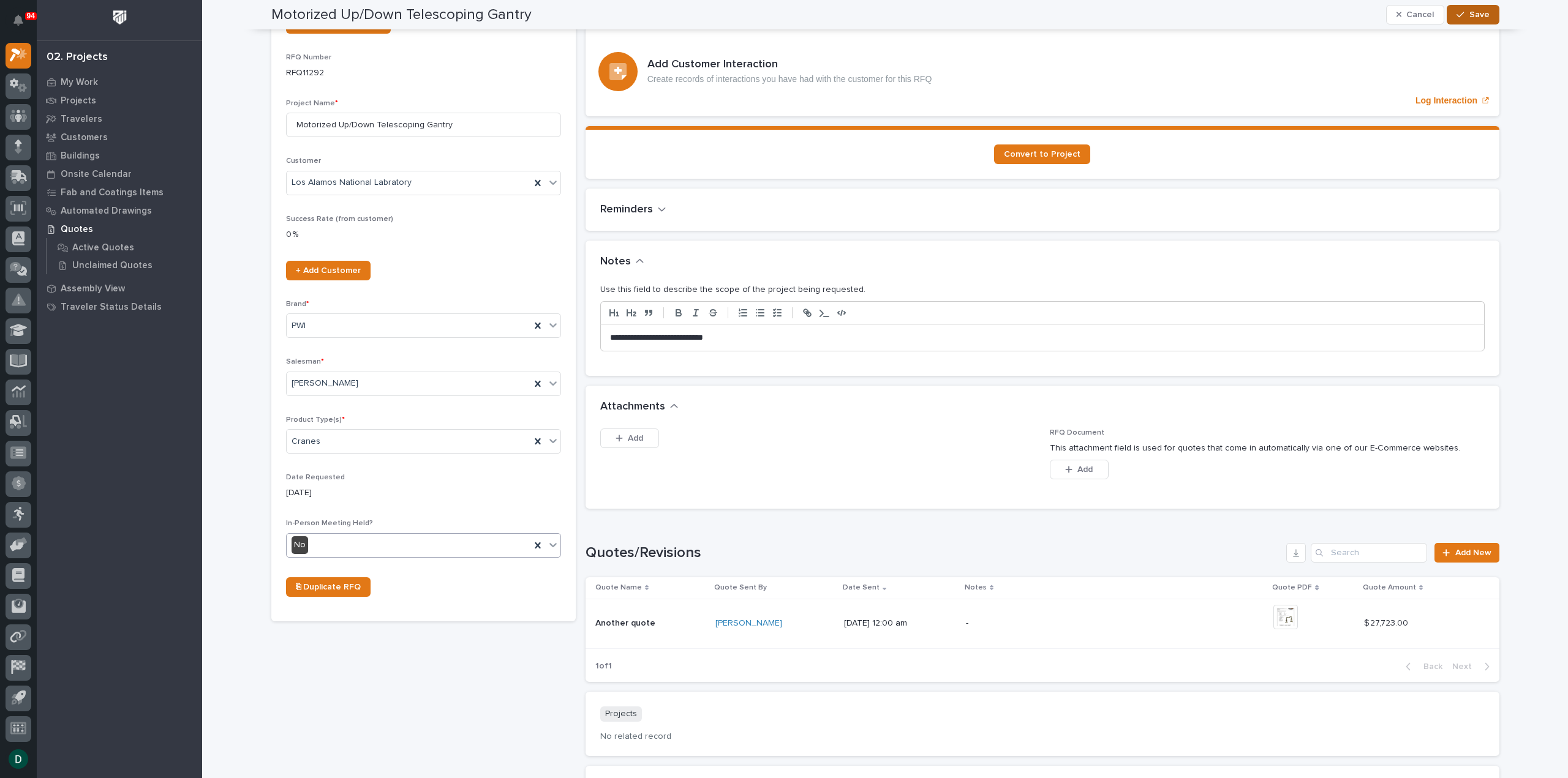
click at [1051, 10] on button "Save" at bounding box center [1472, 14] width 52 height 19
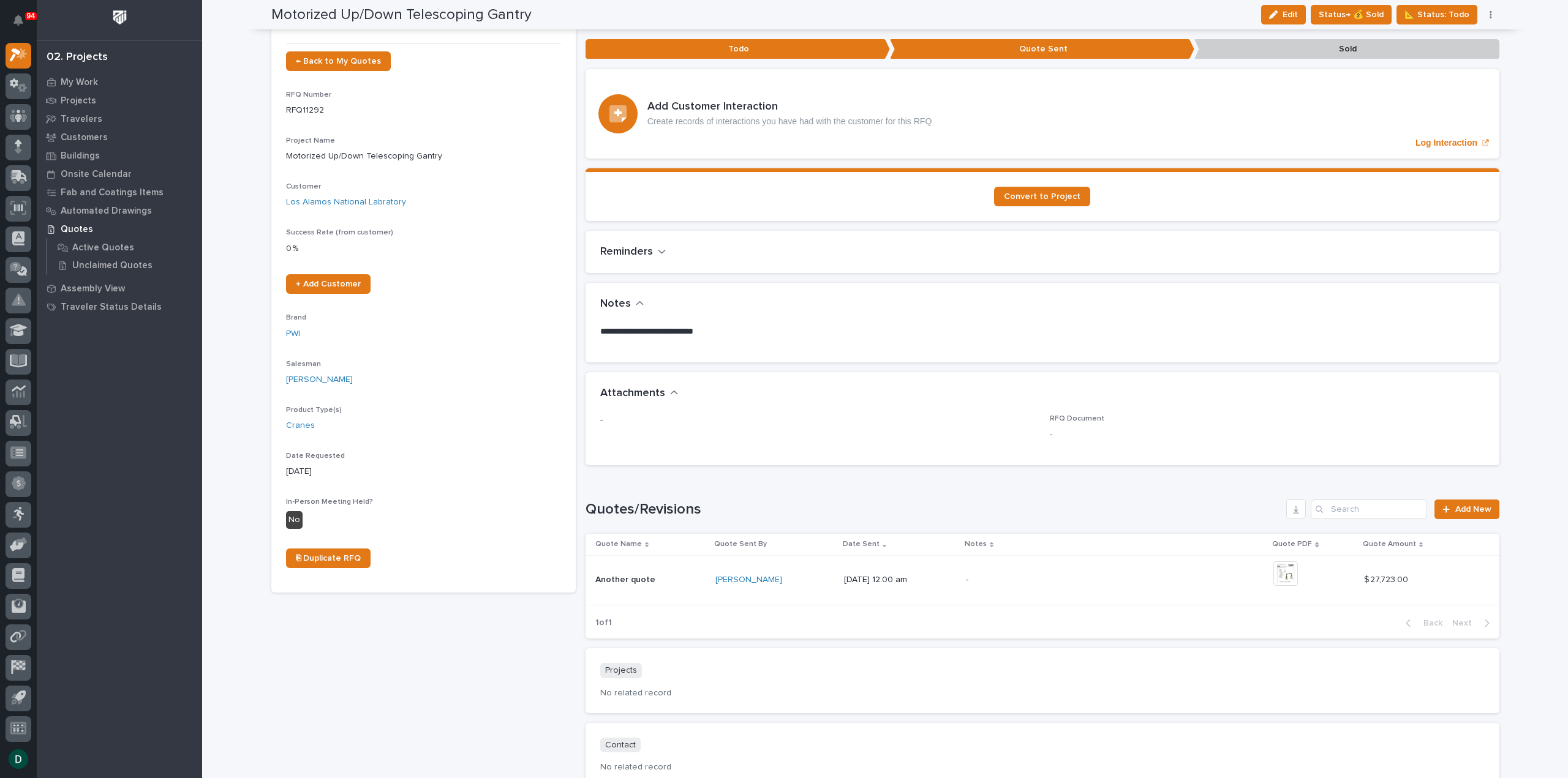
scroll to position [0, 0]
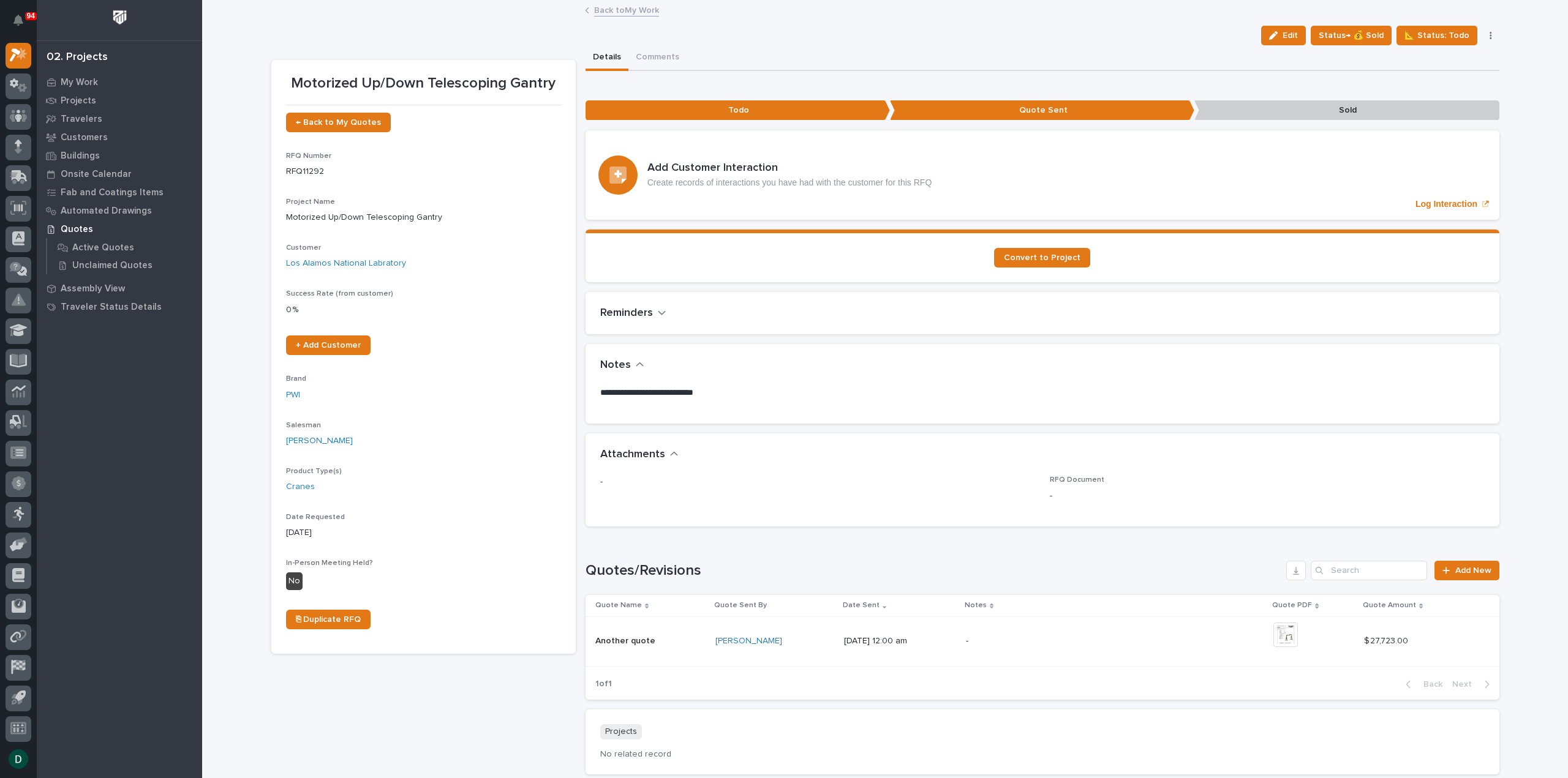
click at [640, 12] on link "Back to My Work" at bounding box center [626, 9] width 65 height 14
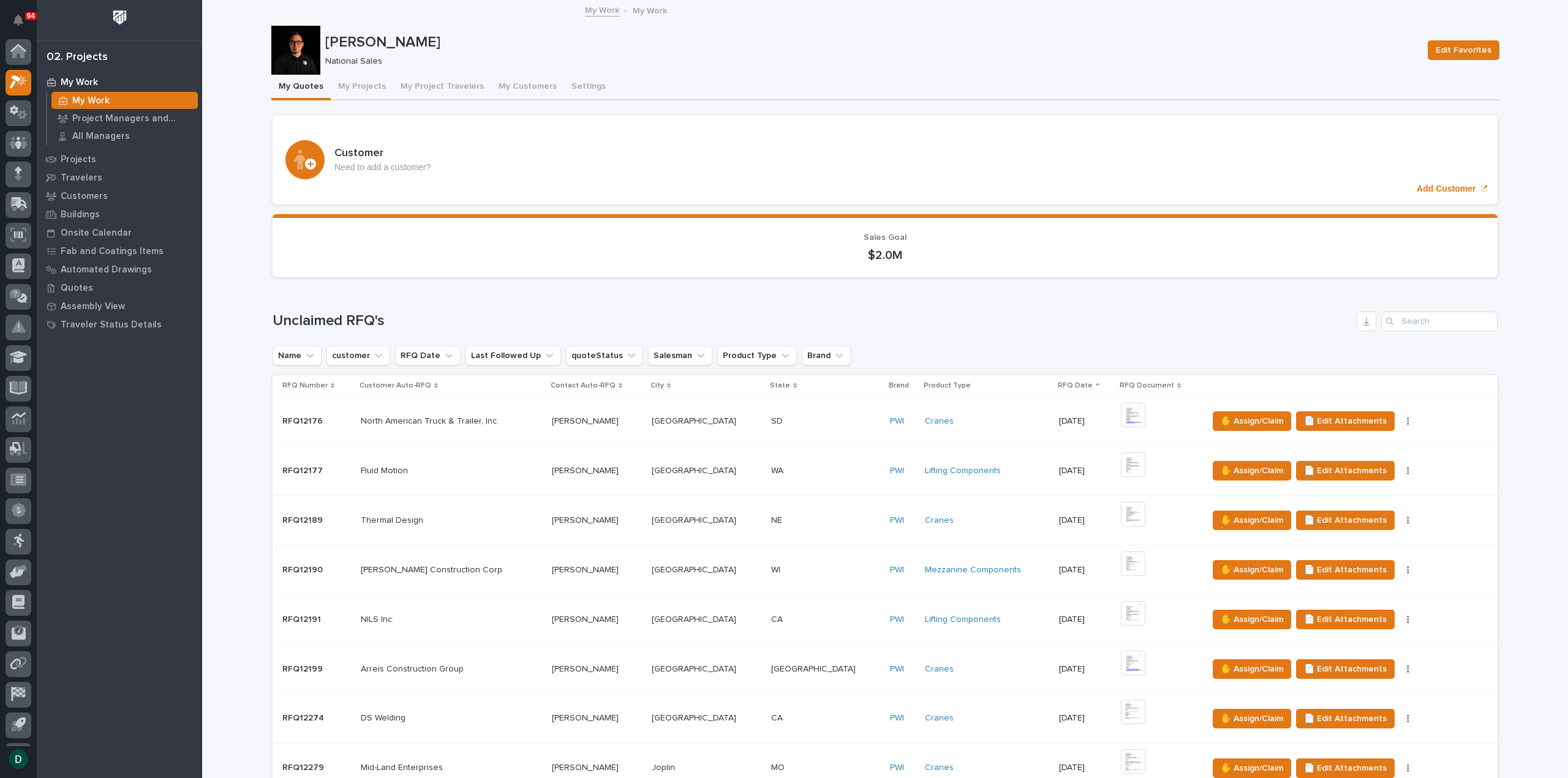
scroll to position [27, 0]
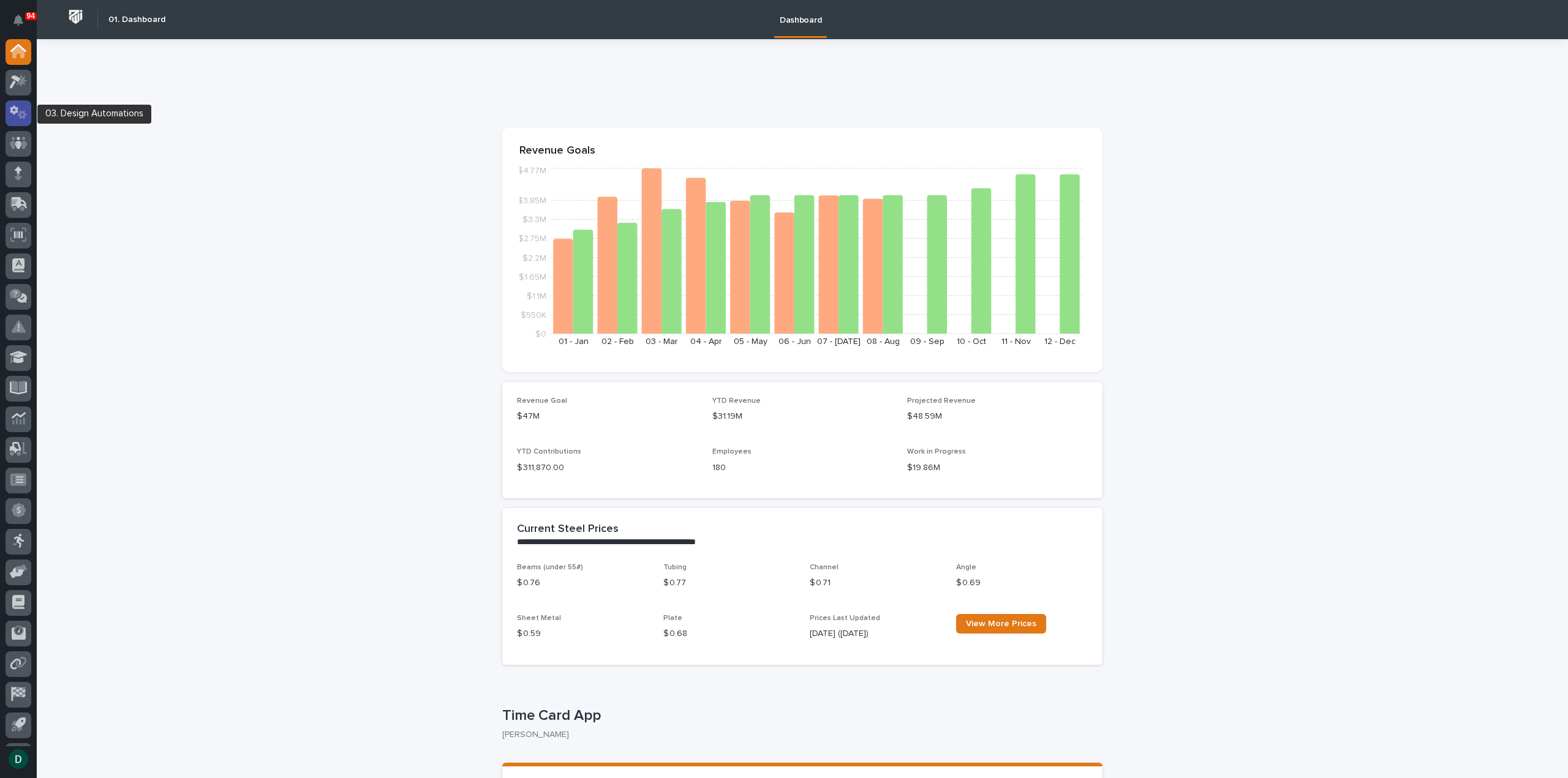
click at [18, 113] on icon at bounding box center [19, 112] width 18 height 14
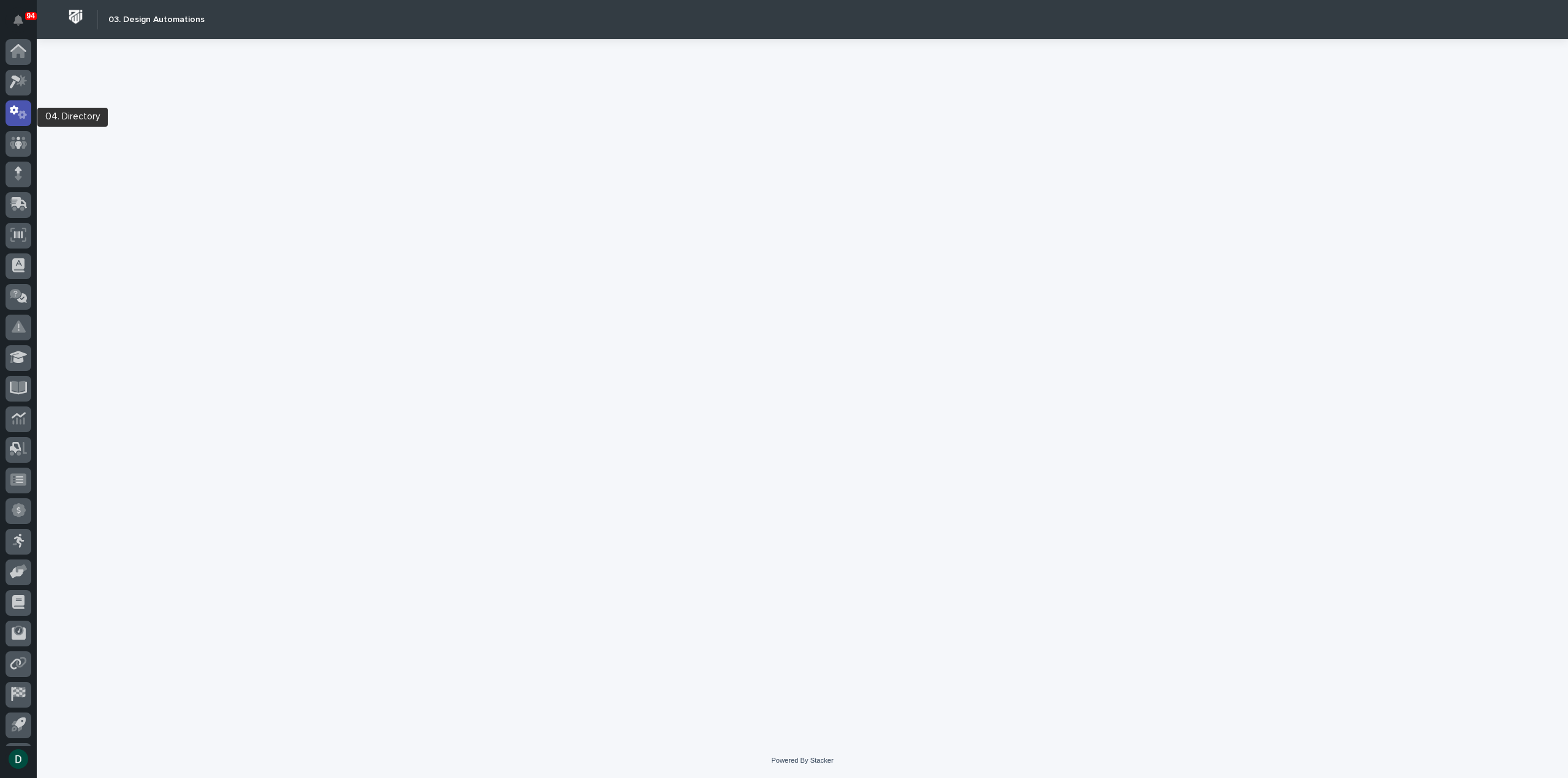
scroll to position [27, 0]
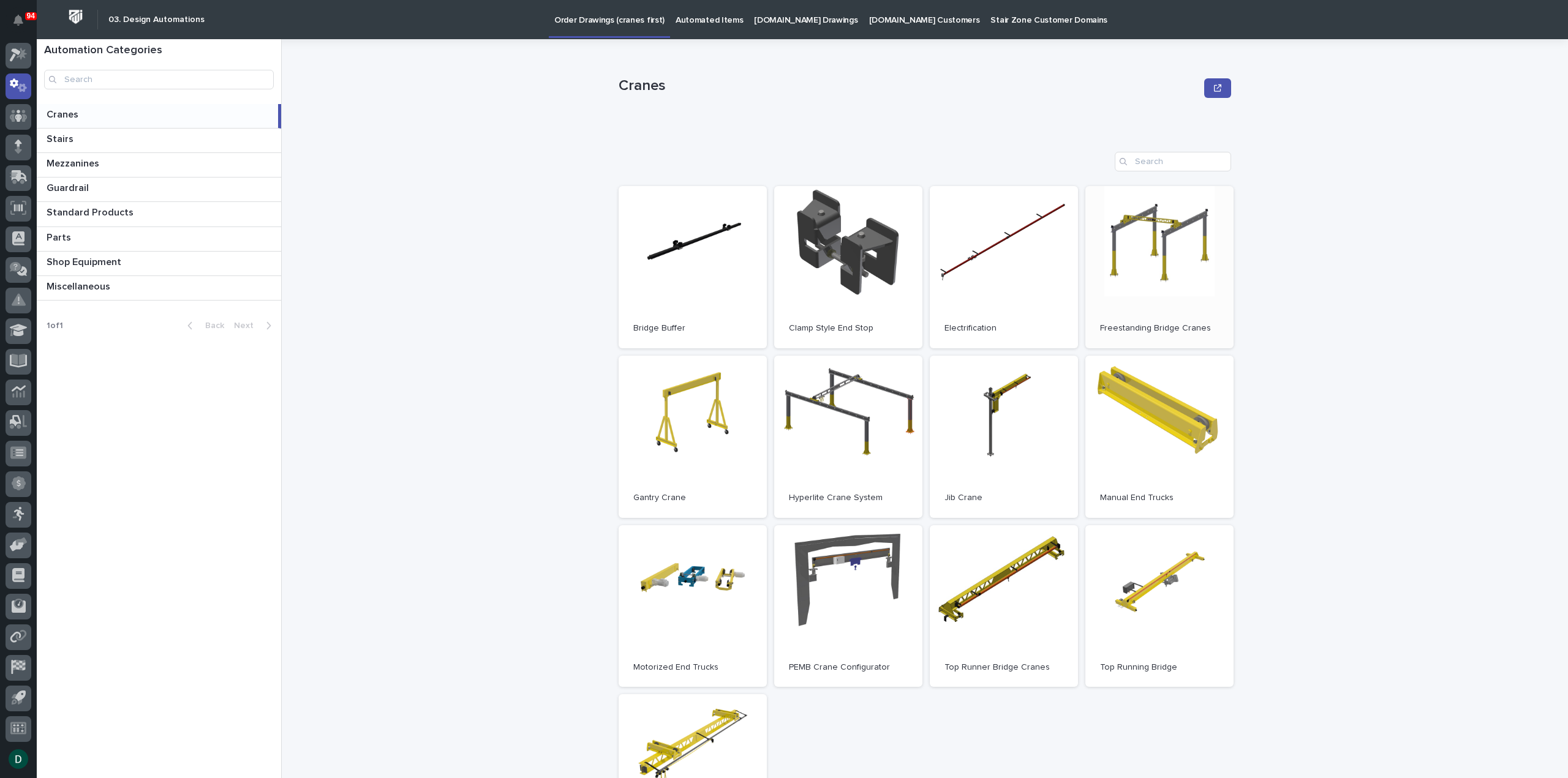
click at [1176, 289] on link "Open" at bounding box center [1159, 267] width 148 height 163
